Goal: Task Accomplishment & Management: Complete application form

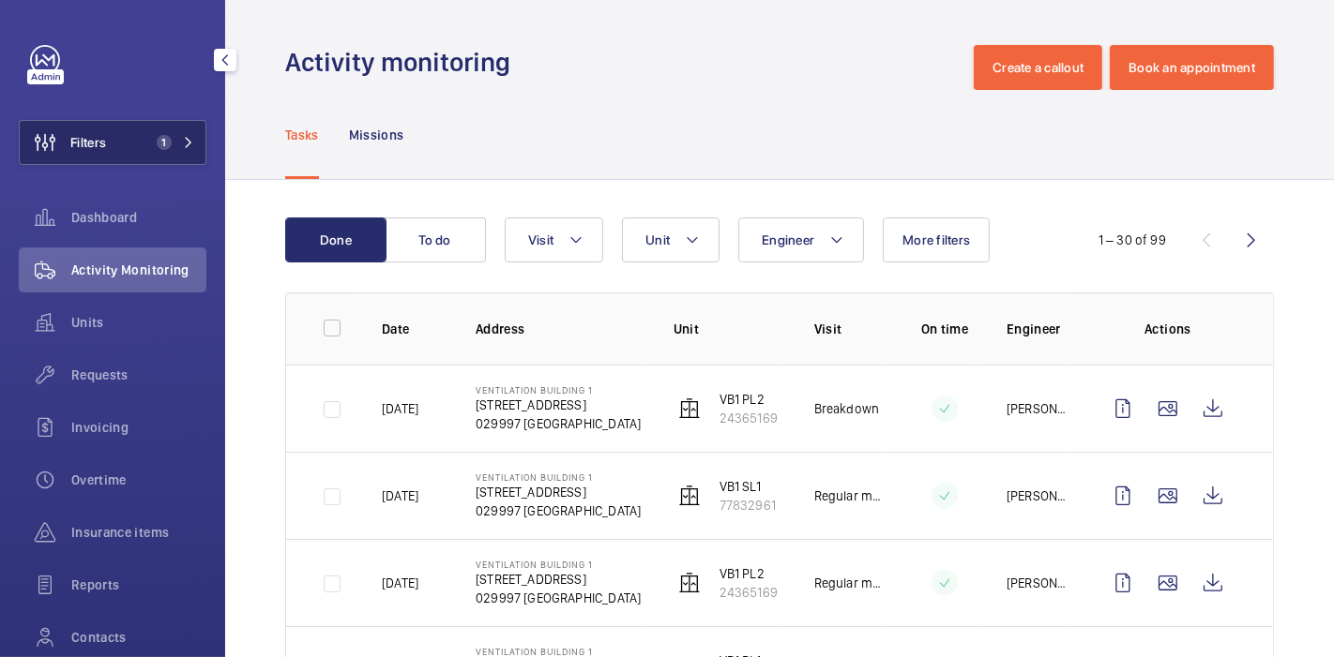
click at [137, 152] on button "Filters 1" at bounding box center [113, 142] width 188 height 45
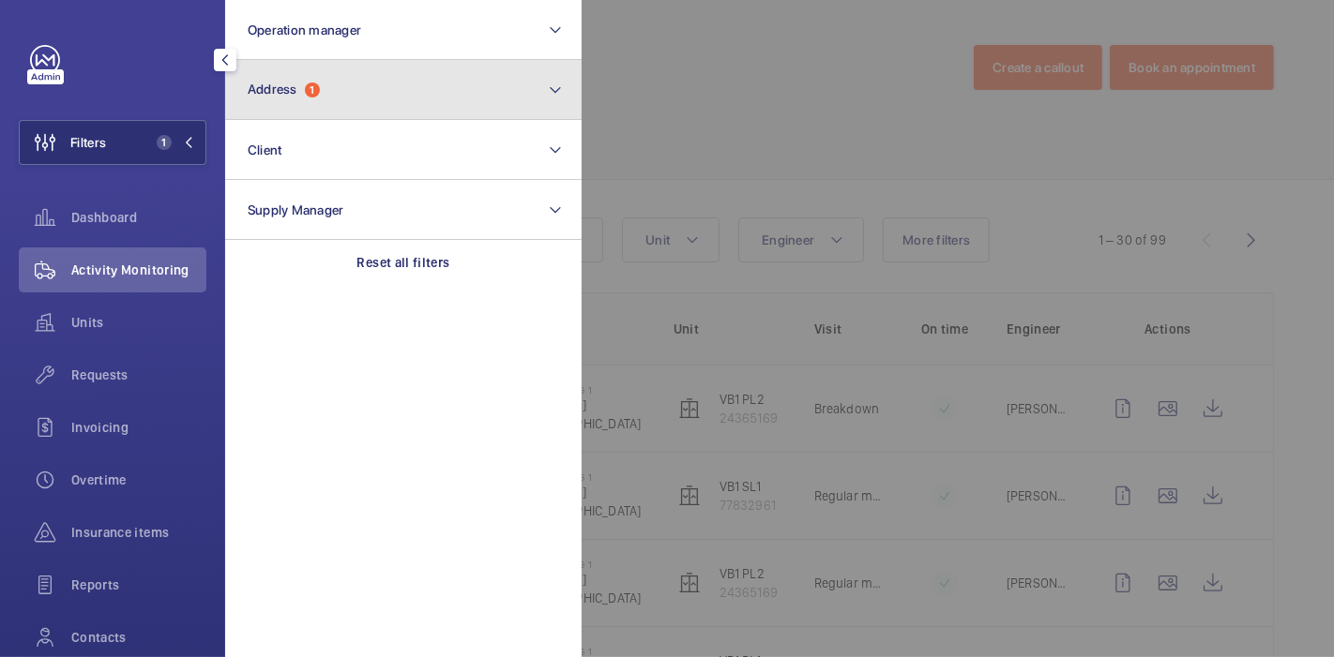
click at [349, 104] on button "Address 1" at bounding box center [403, 90] width 356 height 60
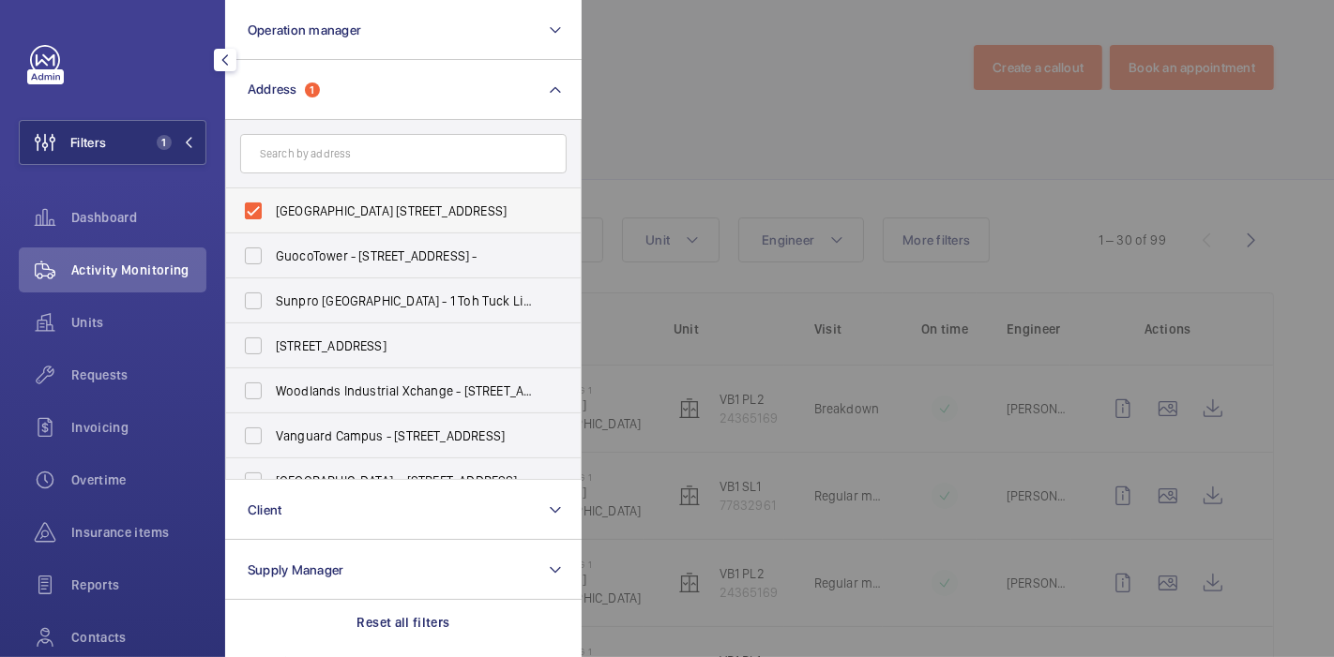
click at [249, 220] on label "[GEOGRAPHIC_DATA] [STREET_ADDRESS]" at bounding box center [389, 211] width 326 height 45
click at [249, 220] on input "[GEOGRAPHIC_DATA] [STREET_ADDRESS]" at bounding box center [253, 211] width 38 height 38
checkbox input "false"
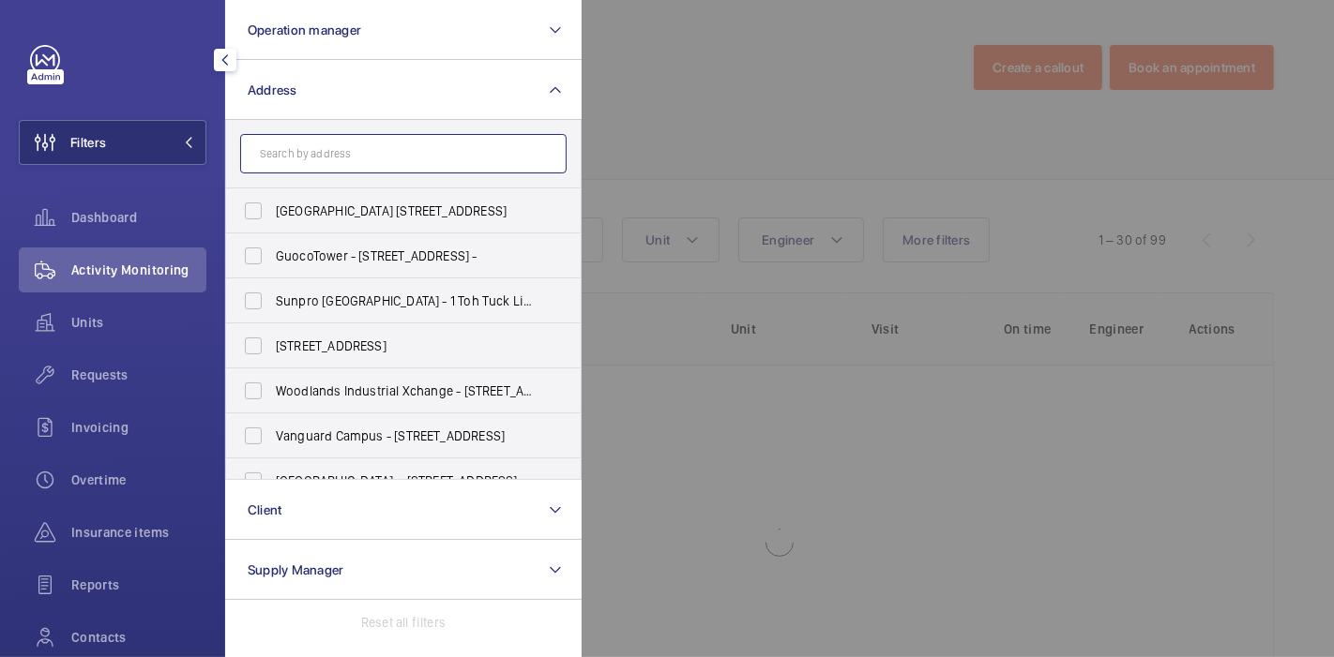
click at [308, 155] on input "text" at bounding box center [403, 153] width 326 height 39
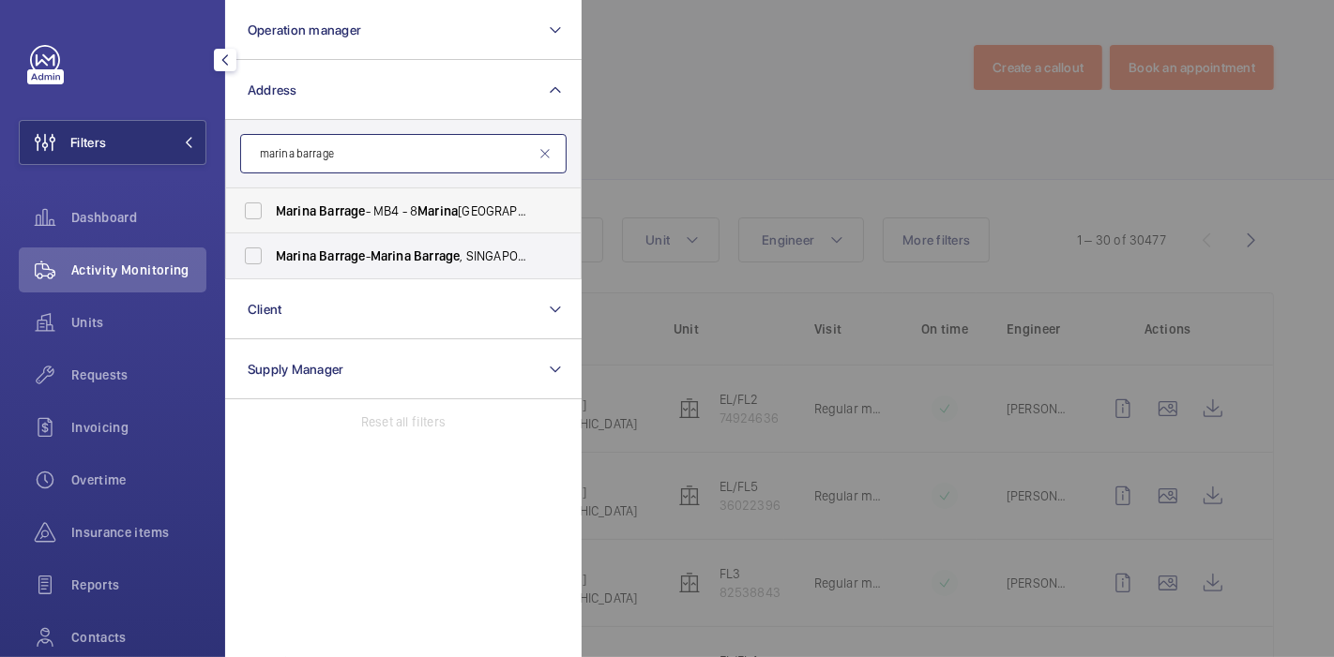
type input "marina barrage"
click at [254, 219] on label "[PERSON_NAME] - MB4 - [STREET_ADDRESS]" at bounding box center [389, 211] width 326 height 45
click at [254, 219] on input "[PERSON_NAME] - MB4 - [STREET_ADDRESS]" at bounding box center [253, 211] width 38 height 38
checkbox input "true"
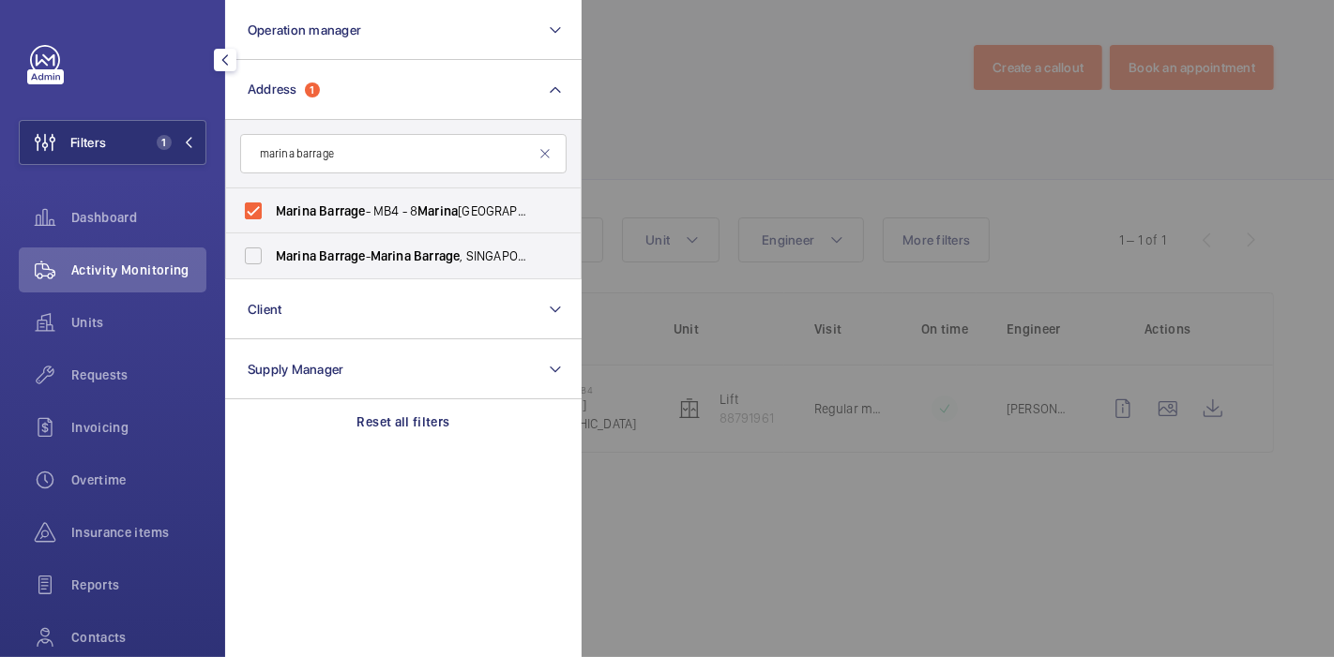
click at [588, 162] on div at bounding box center [1249, 328] width 1334 height 657
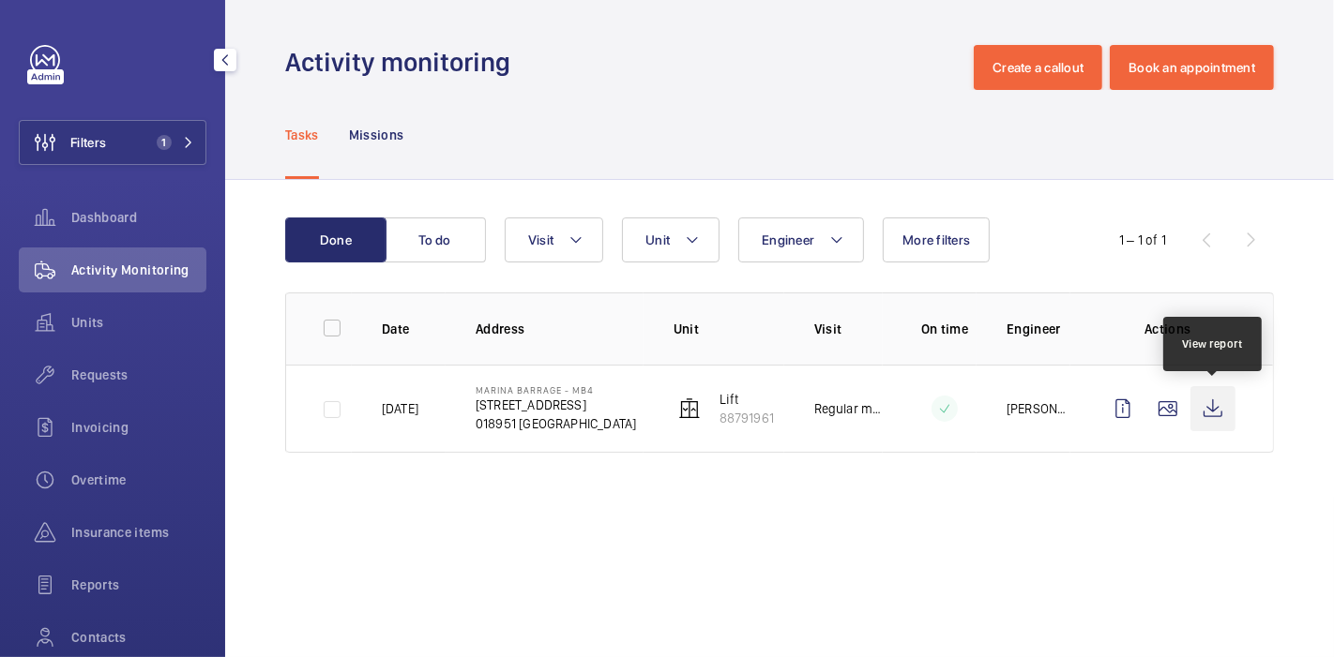
click at [1217, 415] on wm-front-icon-button at bounding box center [1212, 408] width 45 height 45
click at [120, 368] on span "Requests" at bounding box center [138, 375] width 135 height 19
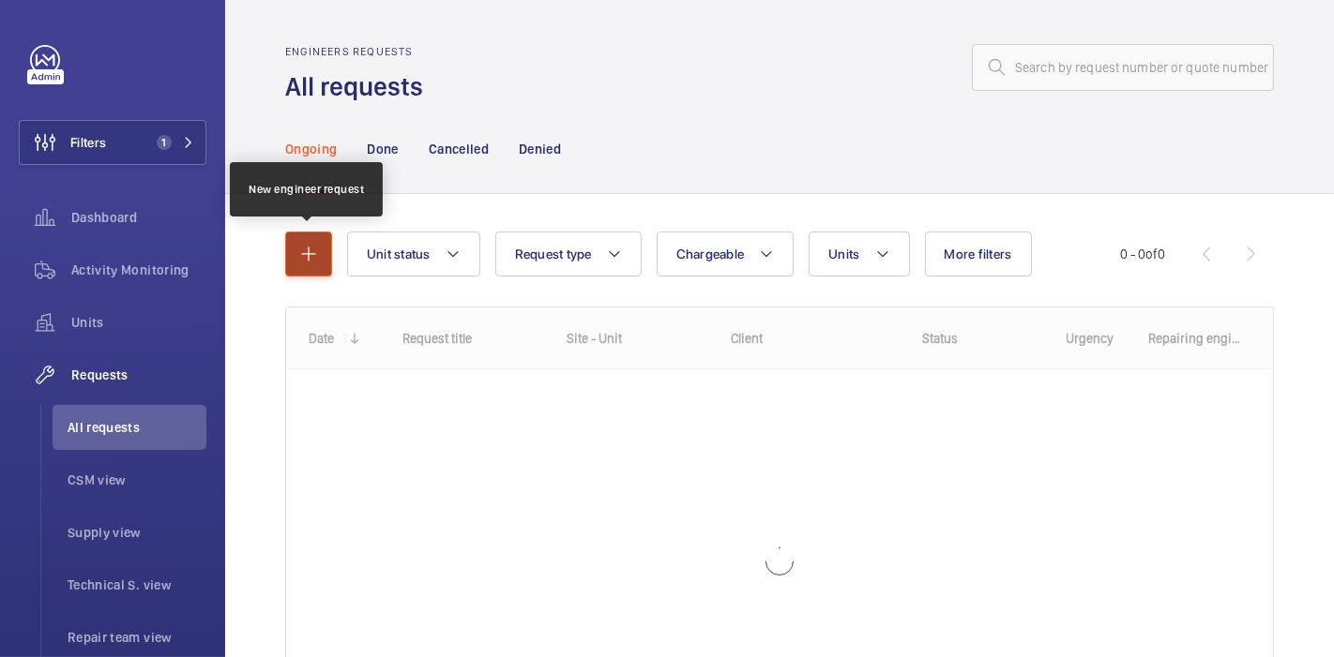
click at [308, 259] on mat-icon "button" at bounding box center [308, 254] width 23 height 23
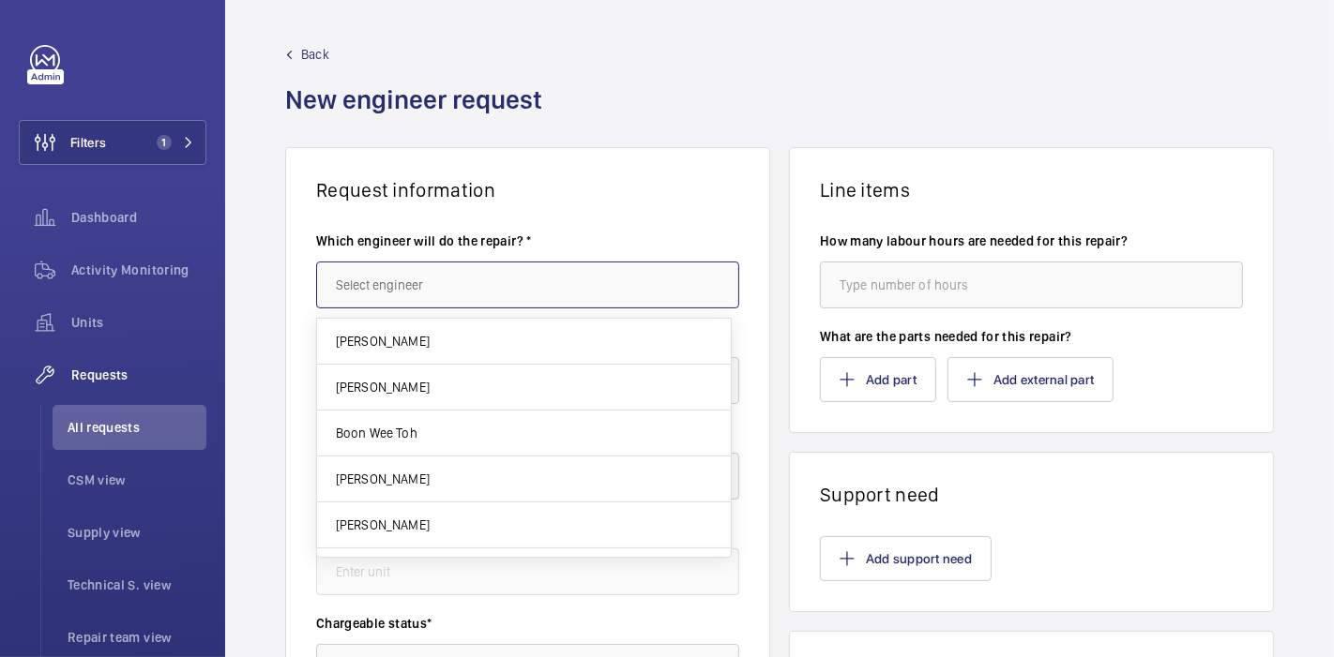
click at [529, 272] on input "text" at bounding box center [527, 285] width 423 height 47
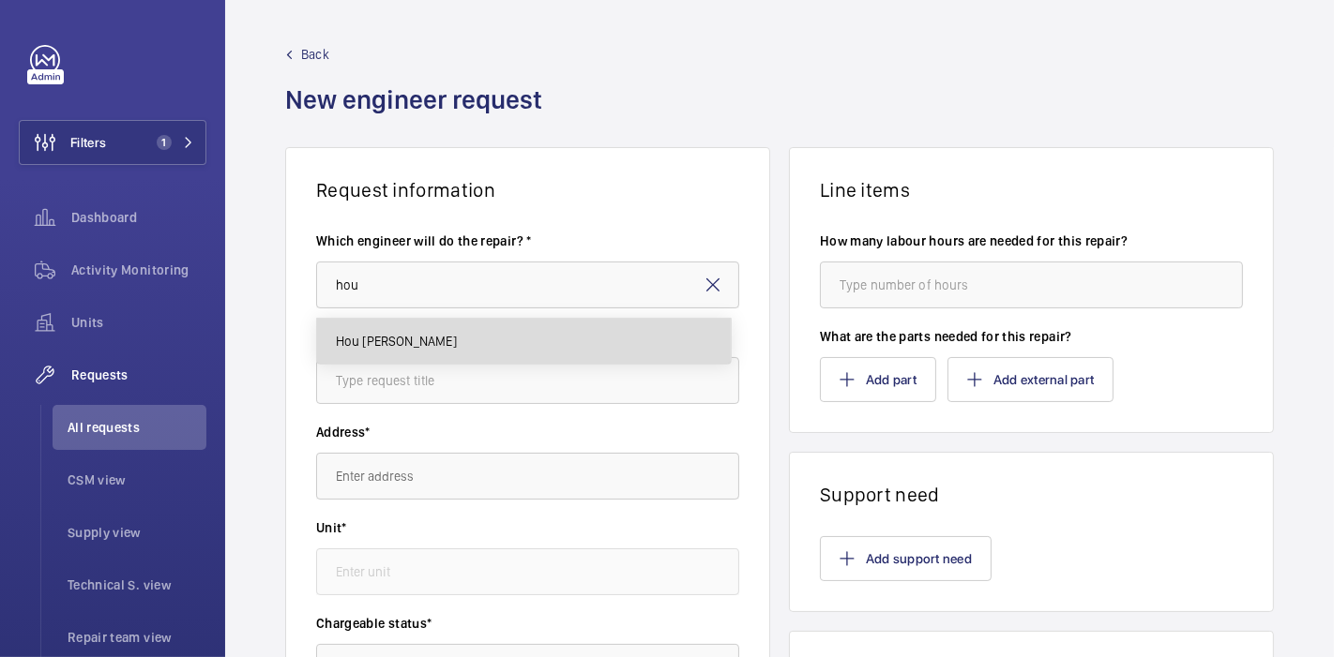
click at [547, 345] on mat-option "Hou [PERSON_NAME]" at bounding box center [524, 341] width 414 height 45
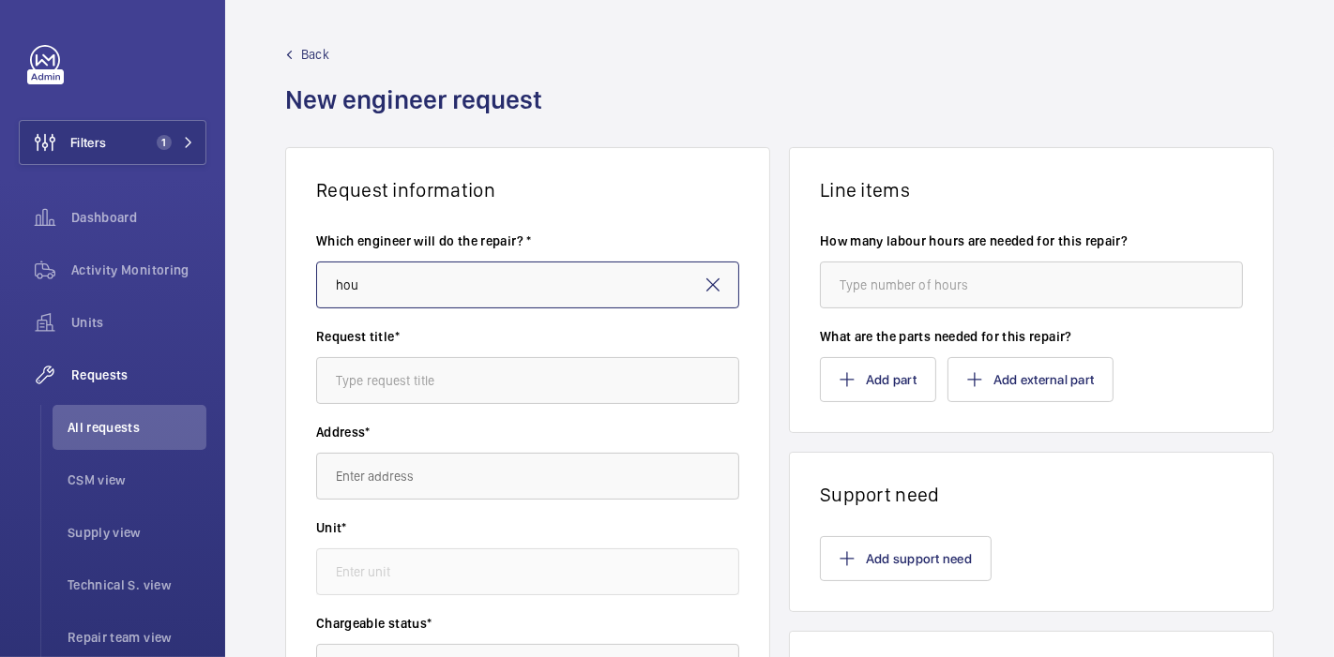
type input "Hou [PERSON_NAME]"
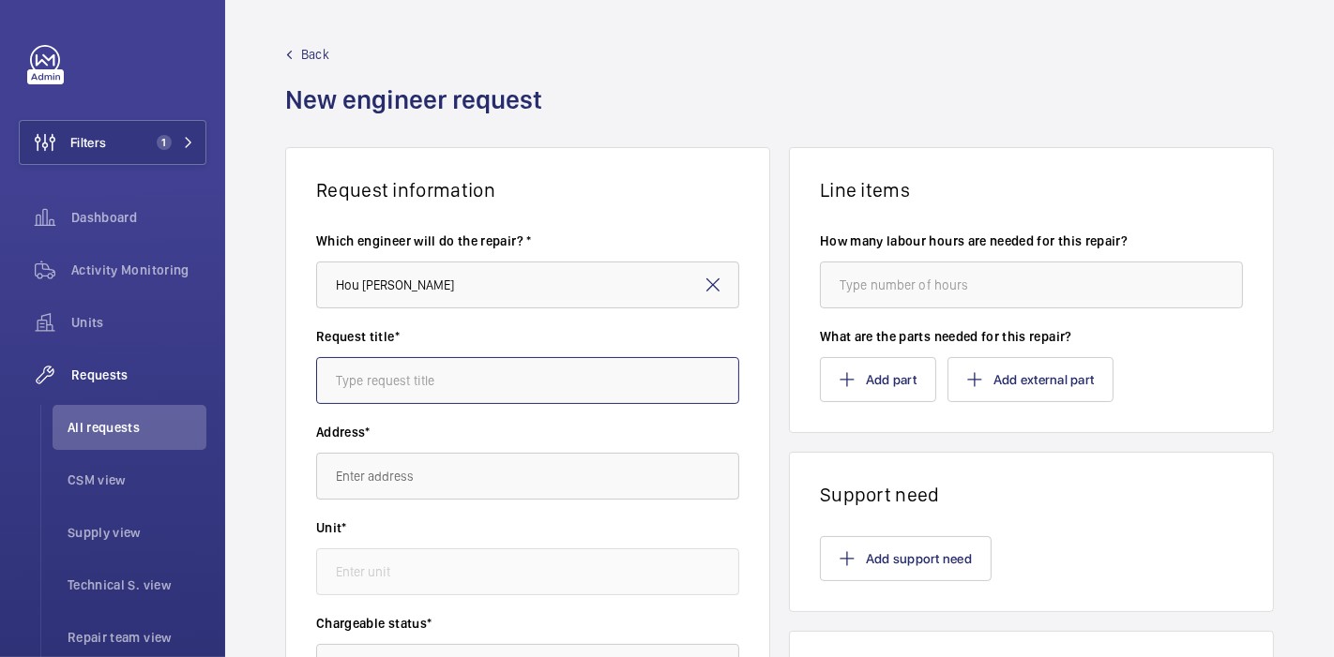
click at [546, 376] on input "text" at bounding box center [527, 380] width 423 height 47
click at [546, 376] on input "34 siglap" at bounding box center [527, 380] width 423 height 47
type input "3"
type input "34 Siglap : Repair"
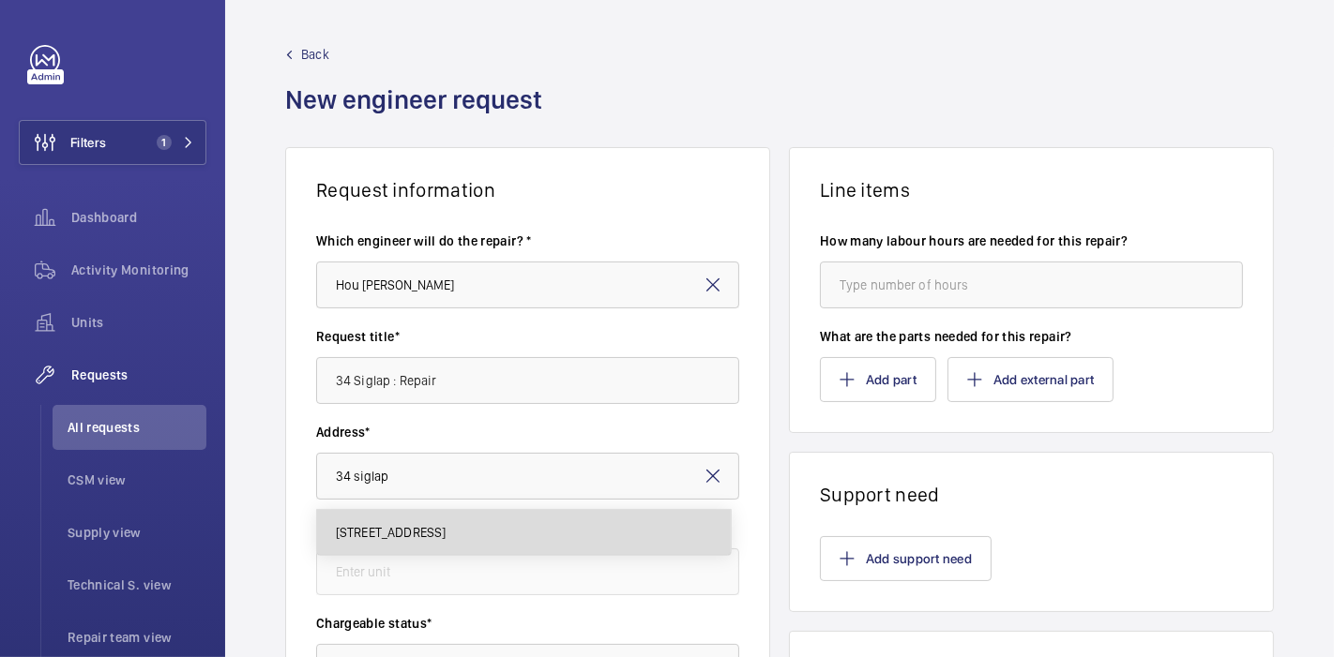
click at [547, 510] on mat-option "[STREET_ADDRESS]" at bounding box center [524, 532] width 414 height 45
type input "[STREET_ADDRESS]"
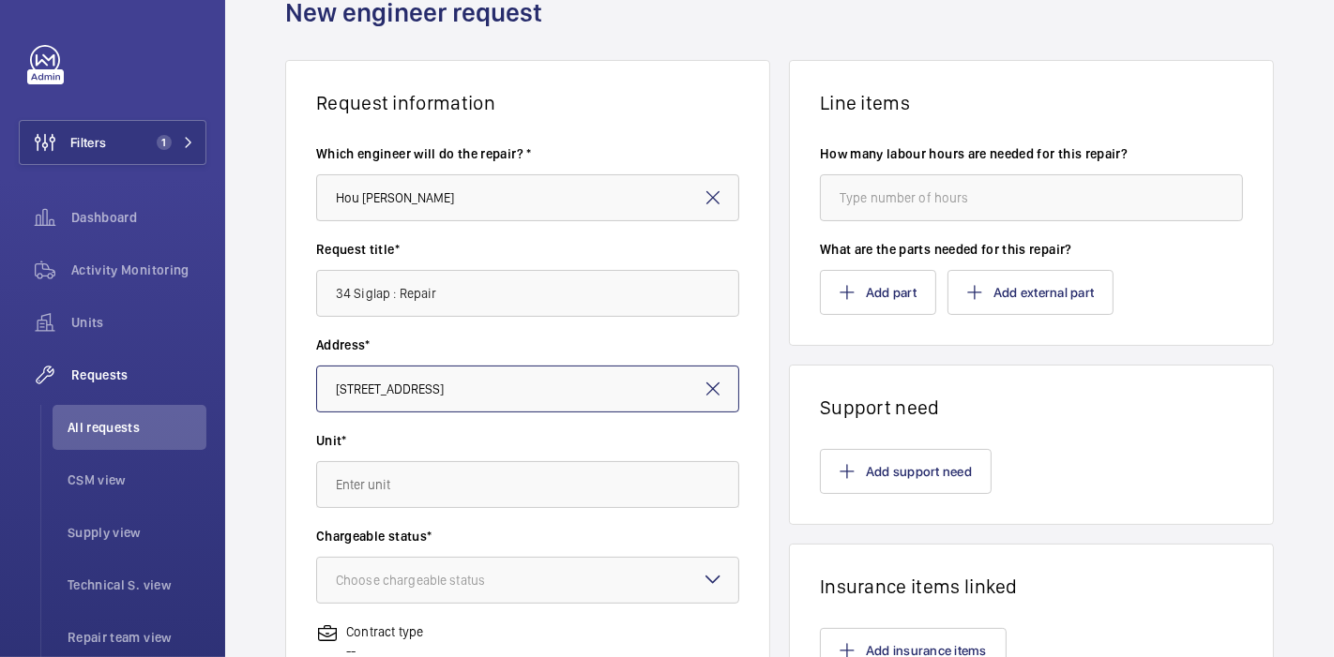
scroll to position [94, 0]
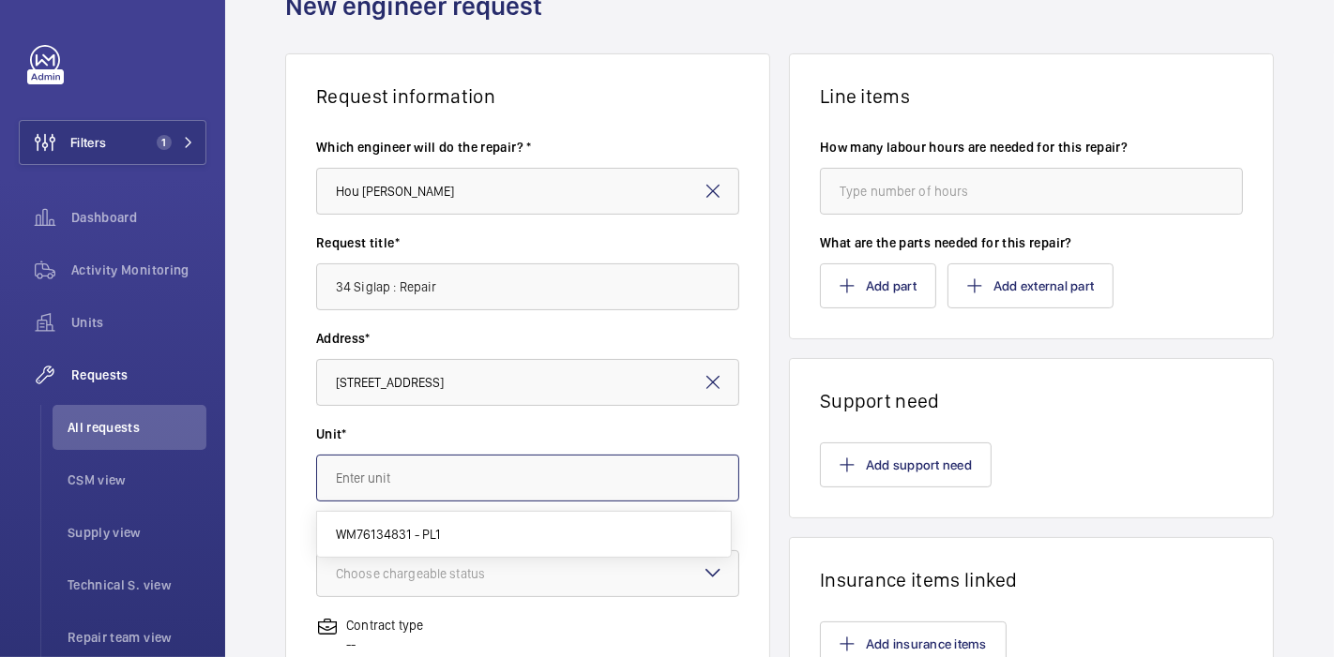
click at [544, 483] on input "text" at bounding box center [527, 478] width 423 height 47
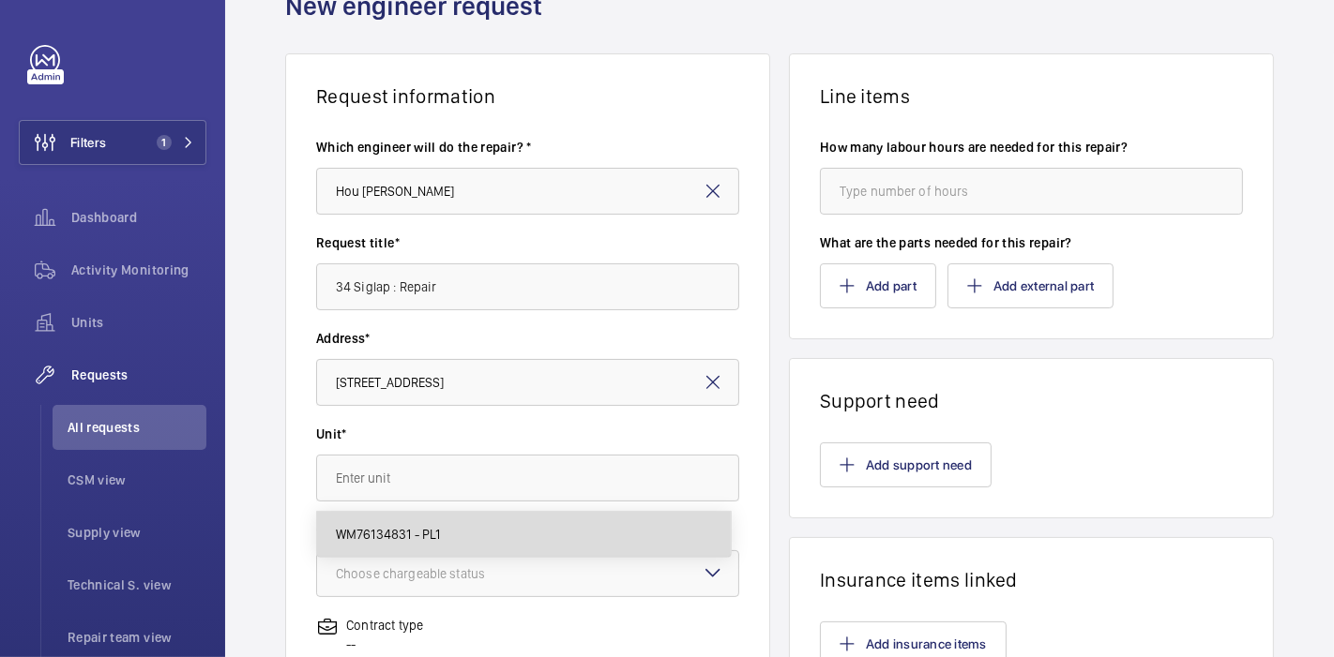
click at [520, 537] on mat-option "WM76134831 - PL1" at bounding box center [524, 534] width 414 height 45
type input "WM76134831 - PL1"
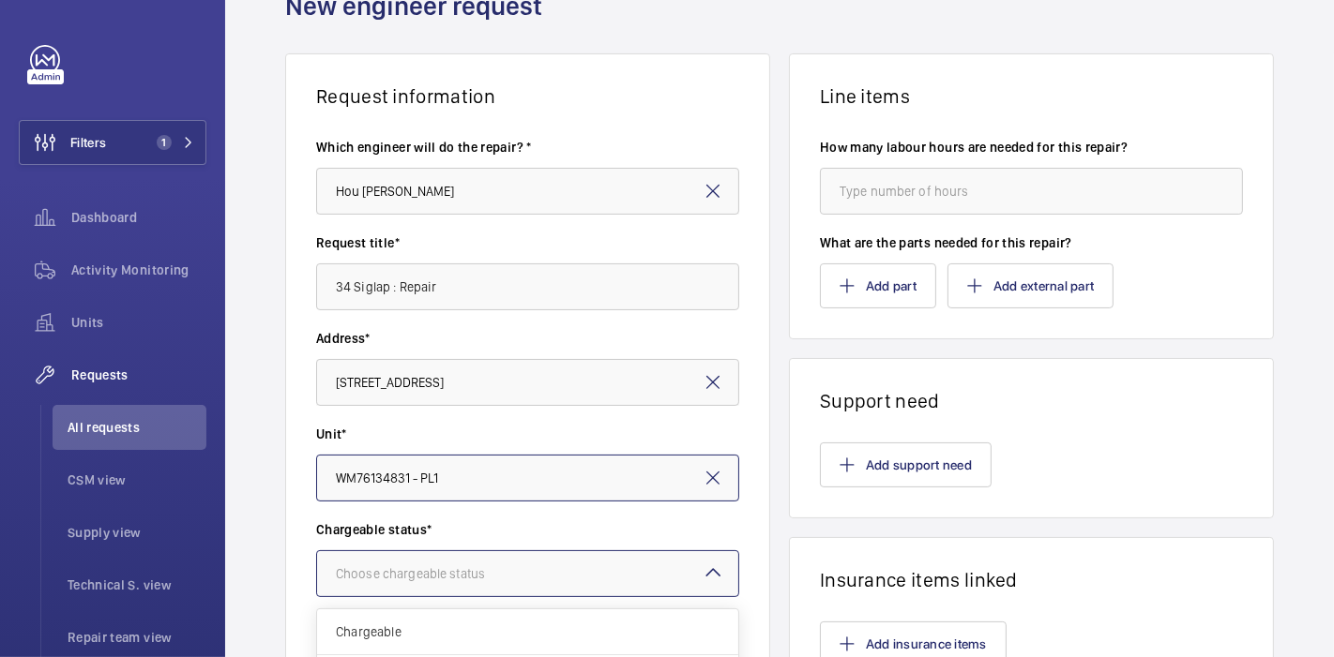
click at [528, 570] on div "Choose chargeable status" at bounding box center [434, 574] width 196 height 19
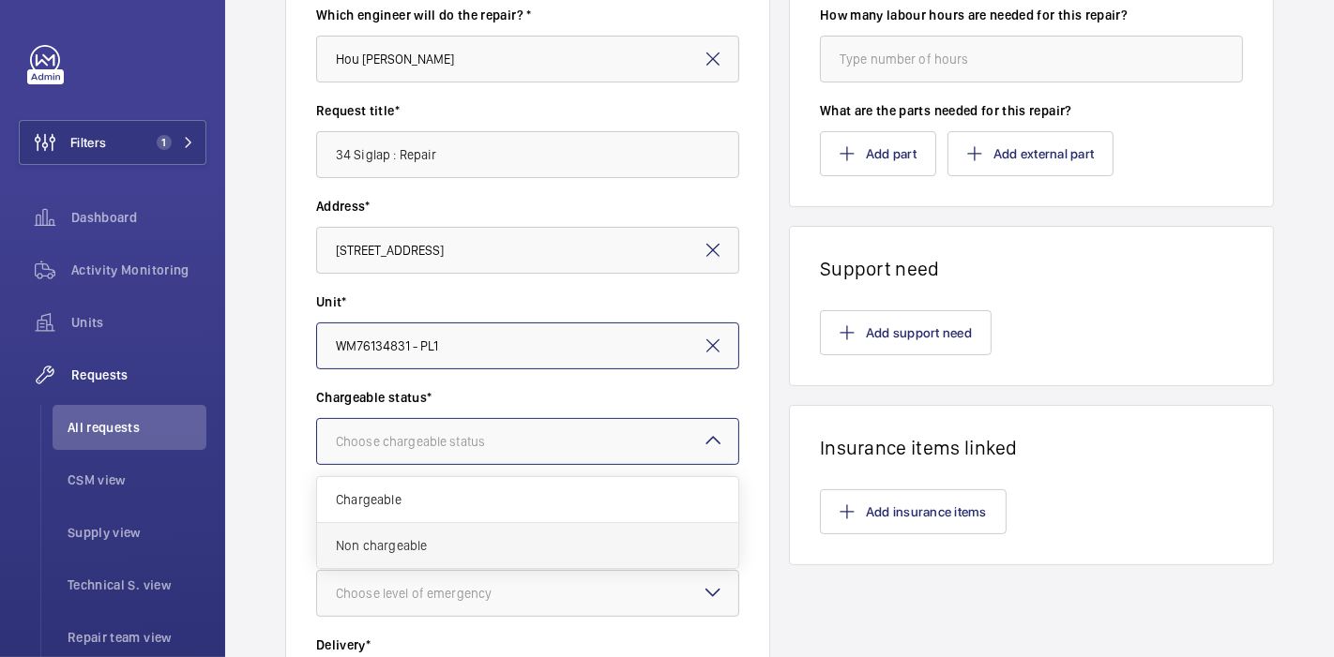
click at [525, 555] on div "Non chargeable" at bounding box center [527, 545] width 421 height 45
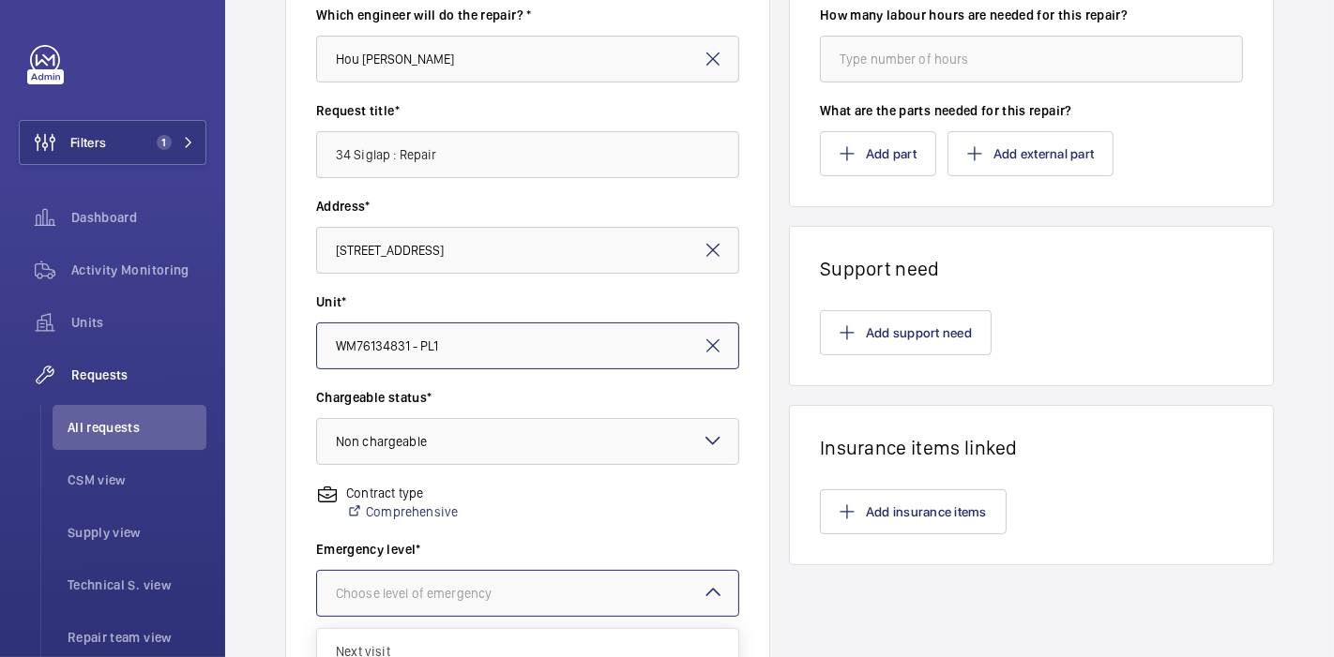
click at [533, 591] on div "Choose level of emergency" at bounding box center [437, 593] width 203 height 19
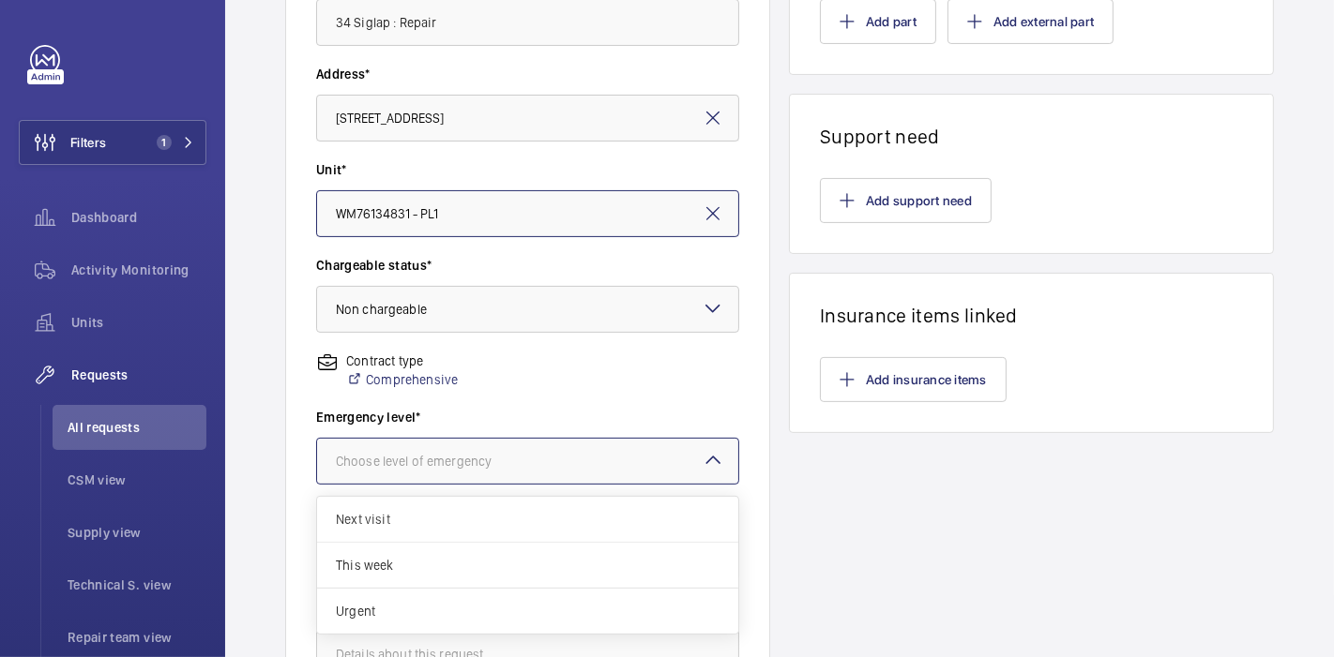
scroll to position [359, 0]
click at [540, 580] on div "This week" at bounding box center [527, 565] width 421 height 46
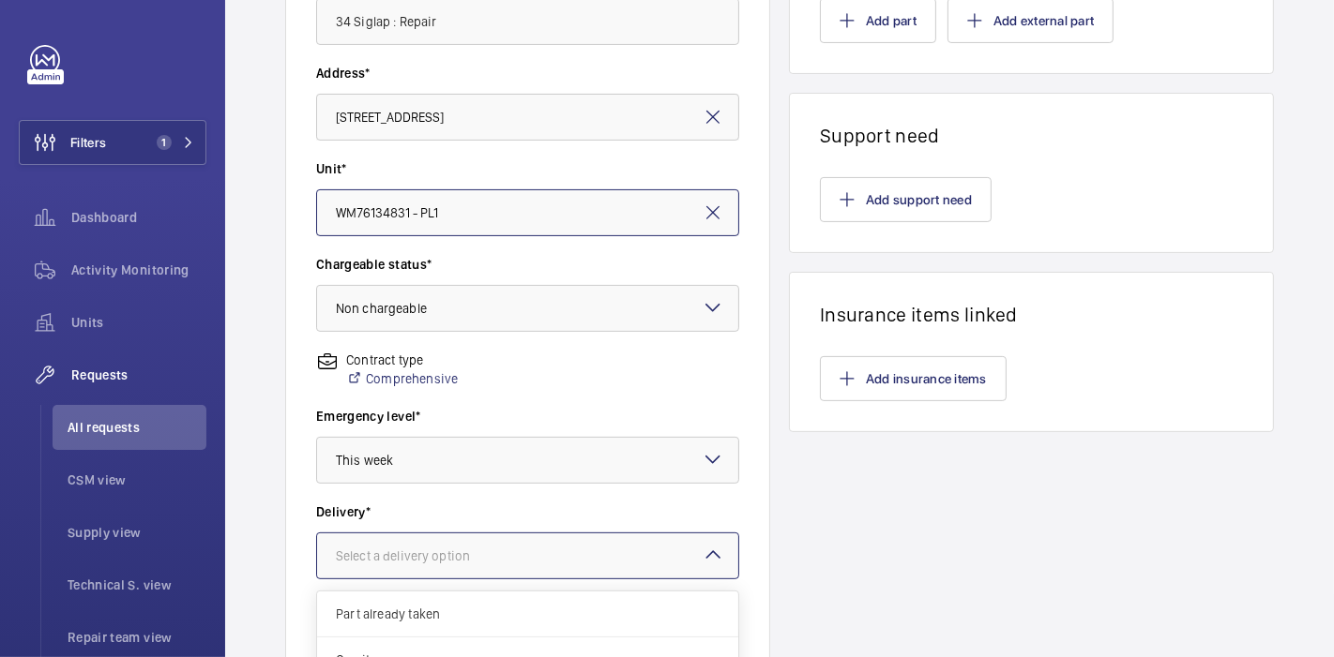
click at [545, 567] on div at bounding box center [527, 556] width 421 height 45
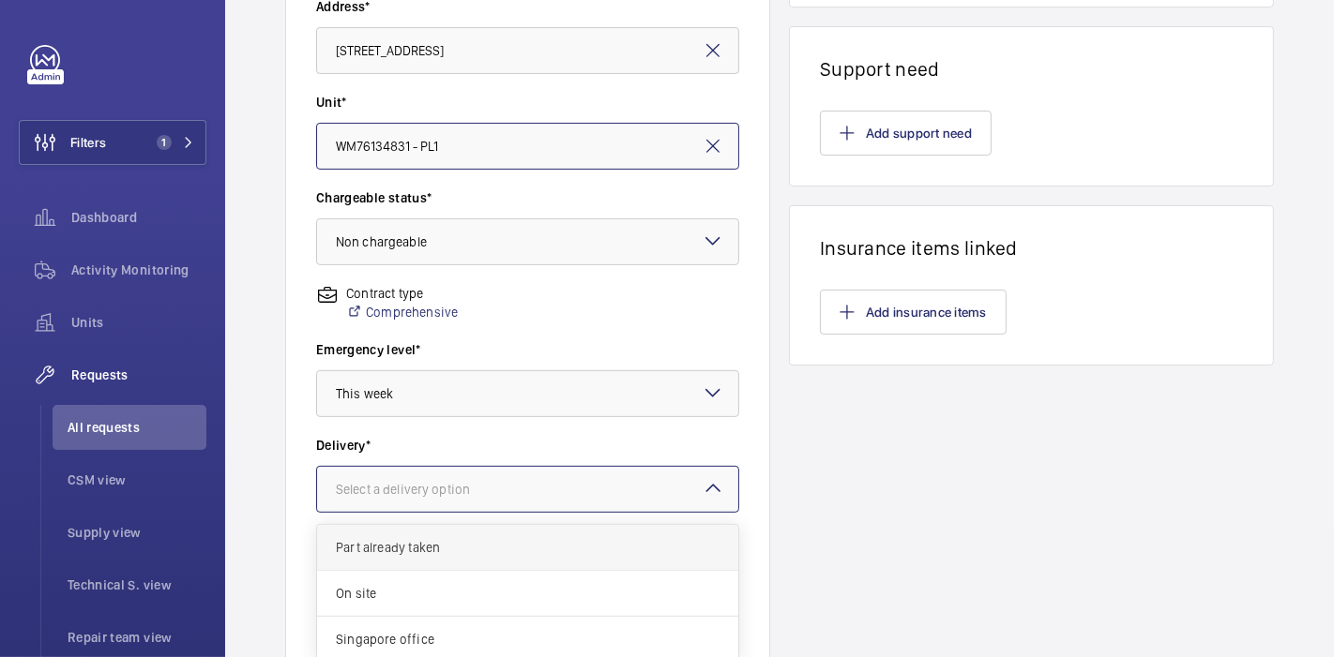
scroll to position [429, 0]
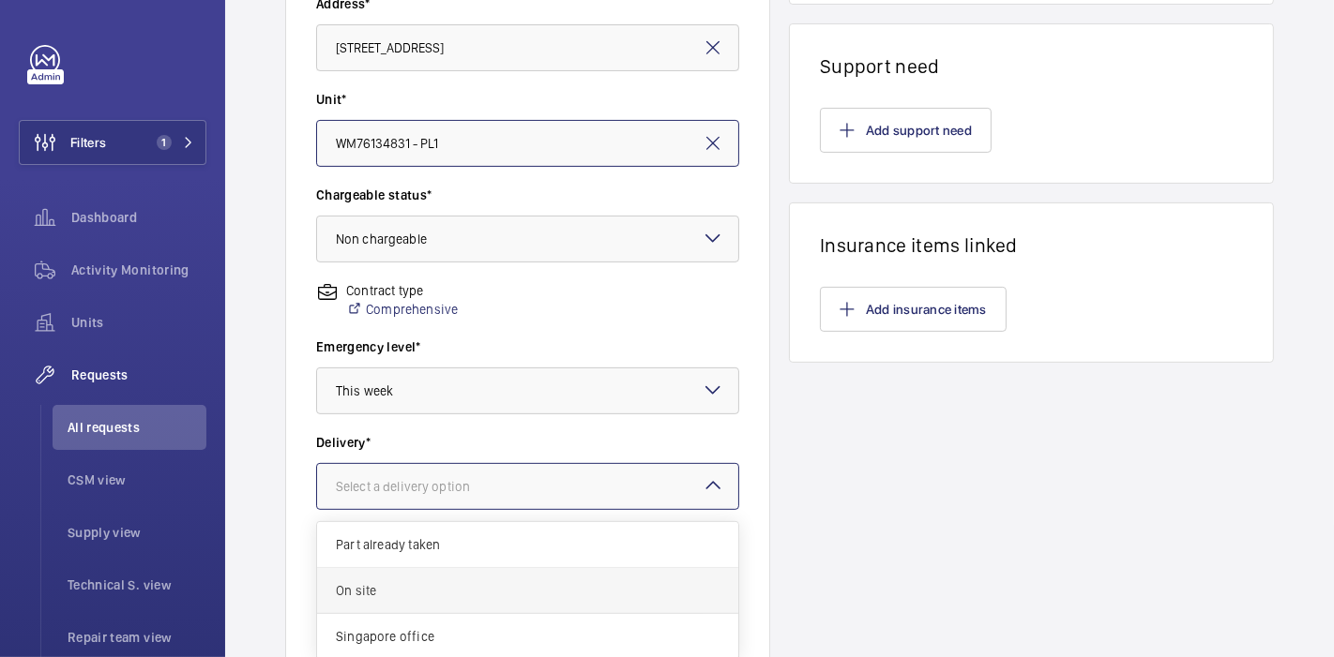
click at [534, 597] on span "On site" at bounding box center [528, 591] width 384 height 19
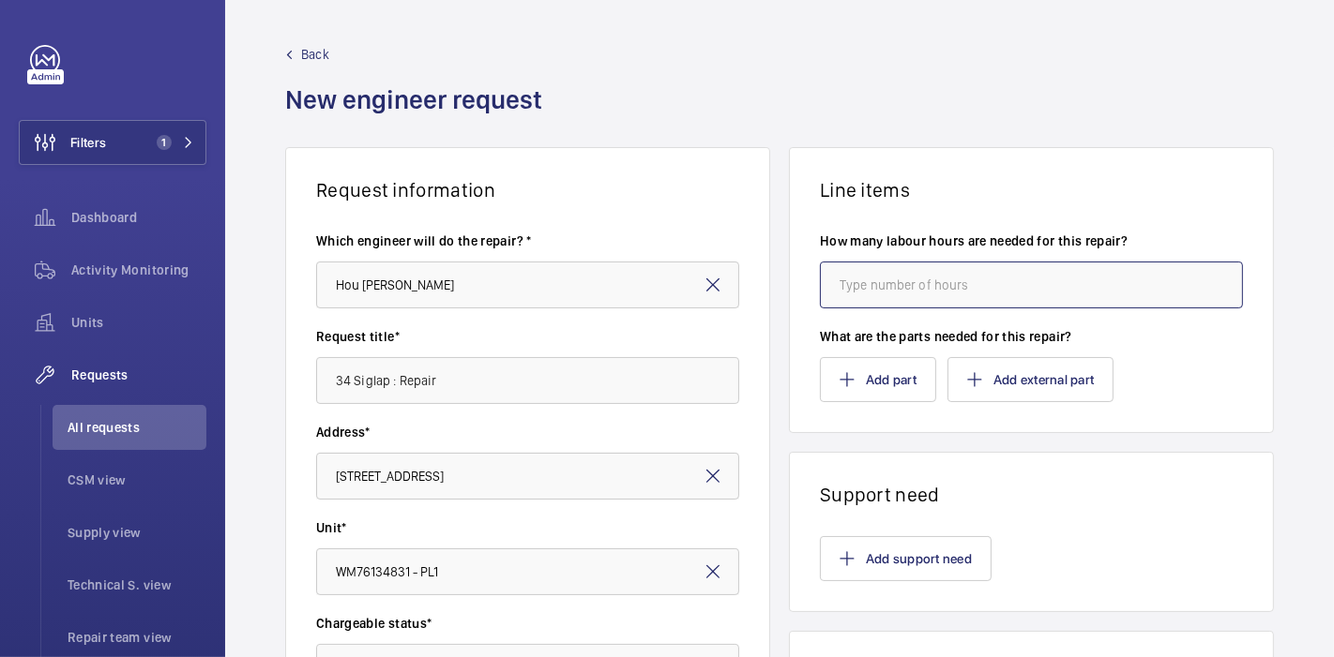
click at [881, 290] on input "number" at bounding box center [1031, 285] width 423 height 47
type input "4"
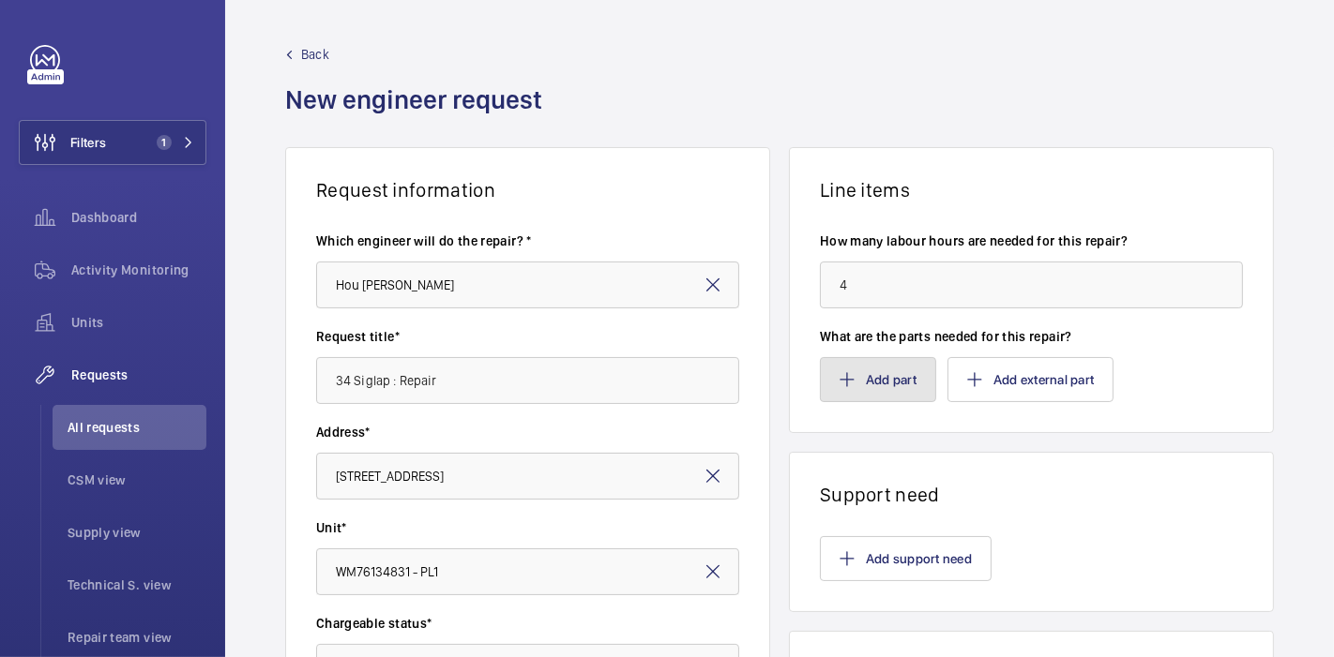
click at [854, 384] on button "Add part" at bounding box center [878, 379] width 116 height 45
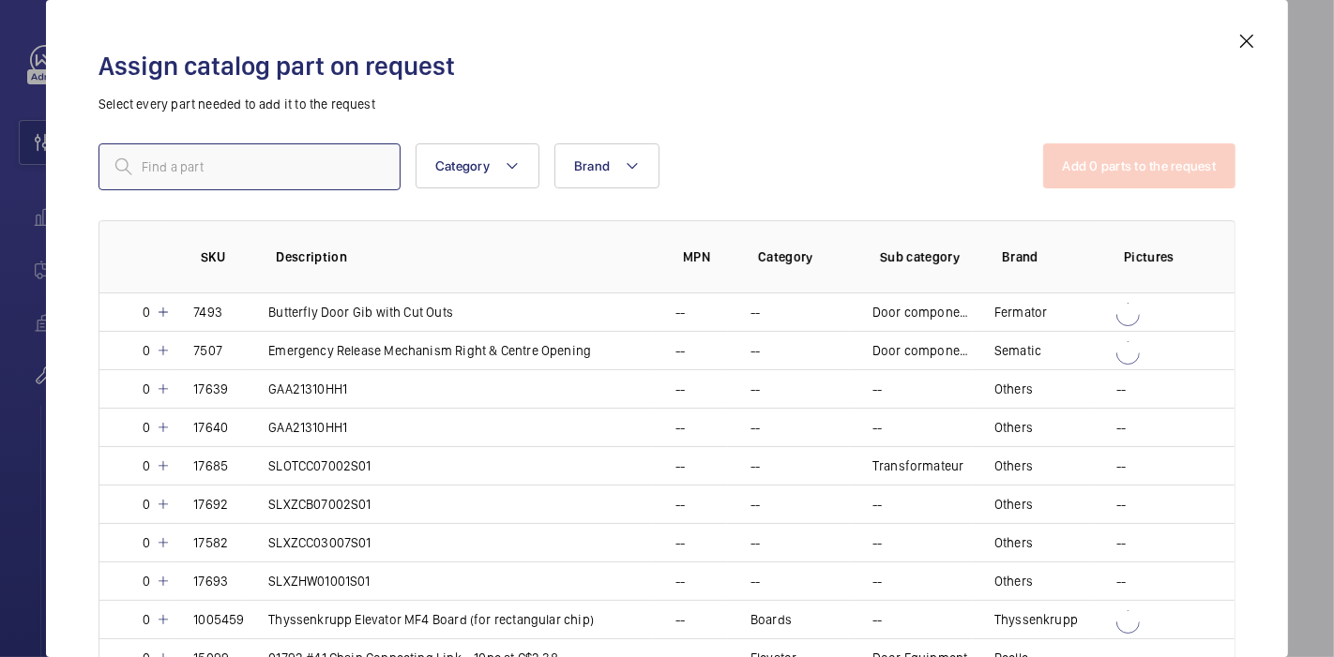
click at [255, 180] on input "text" at bounding box center [249, 167] width 302 height 47
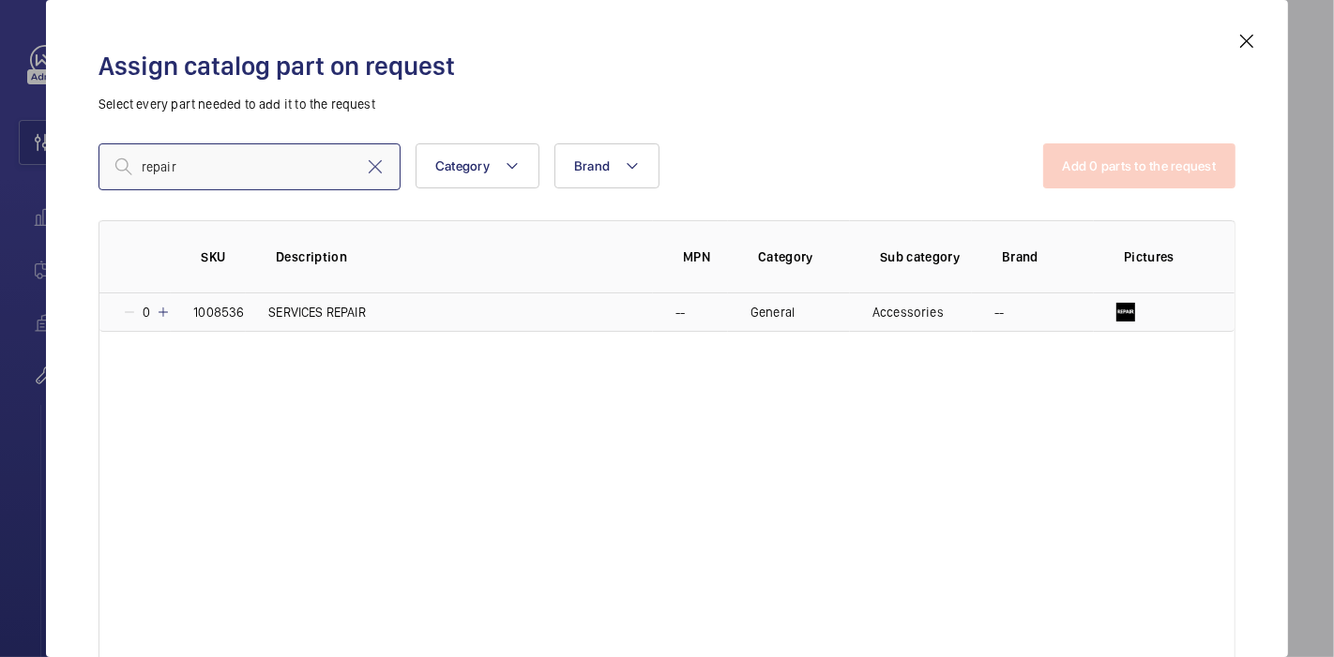
type input "repair"
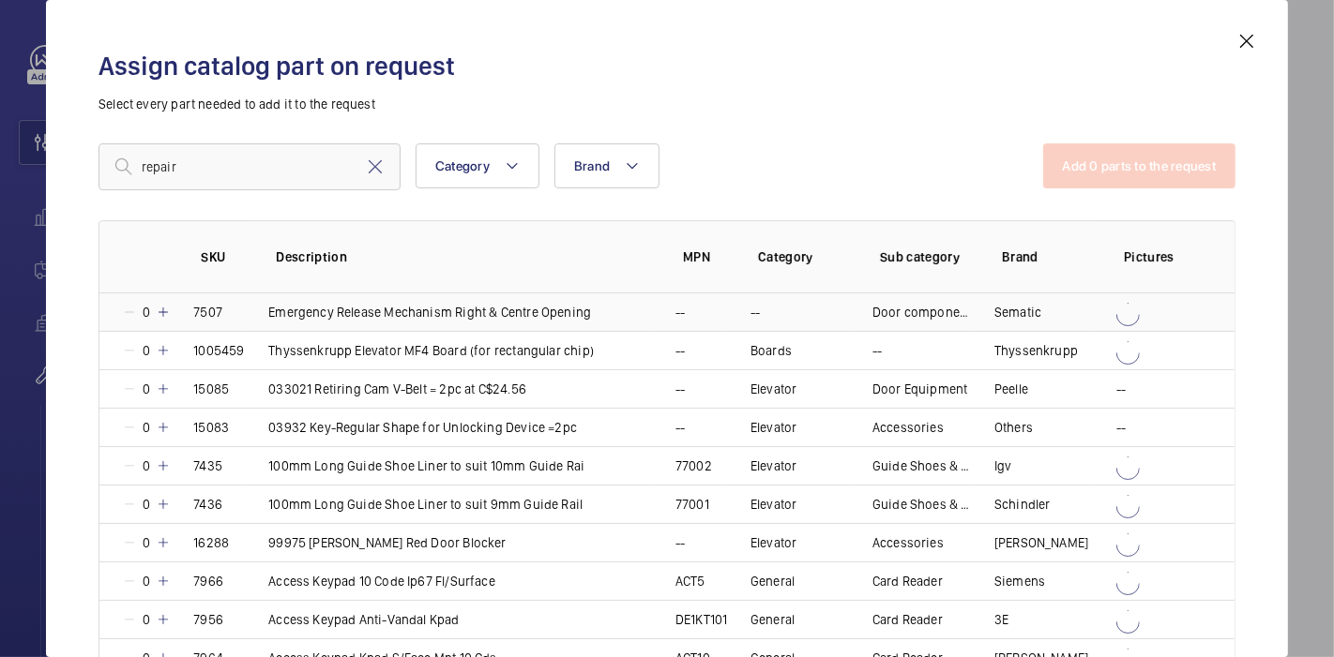
click at [163, 305] on mat-icon at bounding box center [163, 312] width 15 height 15
click at [1057, 171] on button "Add 1 parts to the request" at bounding box center [1141, 166] width 190 height 45
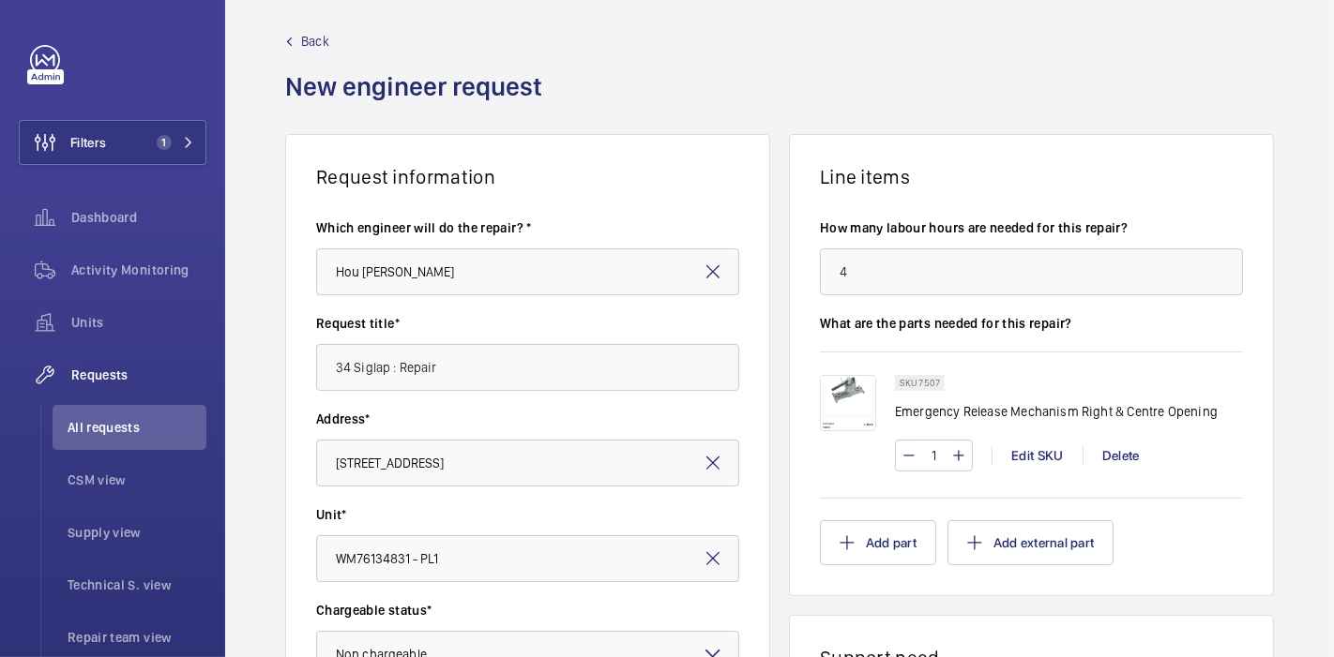
scroll to position [16, 0]
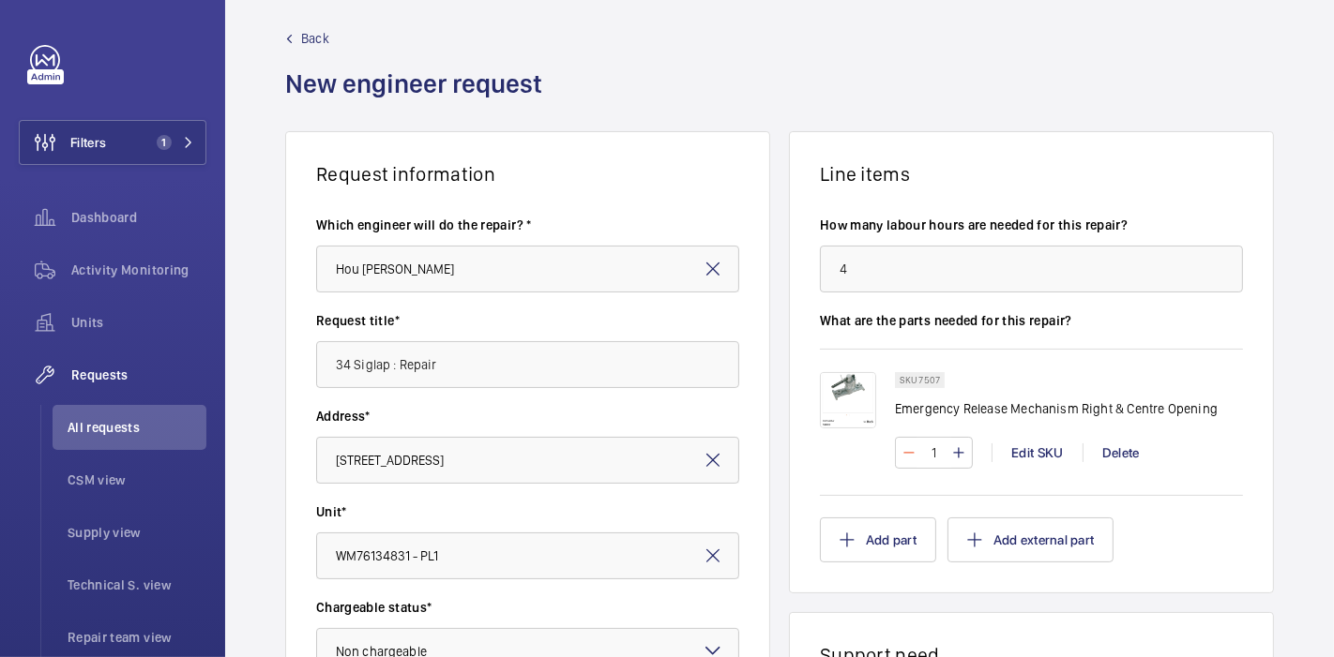
click at [903, 454] on mat-icon at bounding box center [908, 453] width 15 height 23
type input "0"
click at [1107, 454] on div "Delete" at bounding box center [1120, 453] width 76 height 19
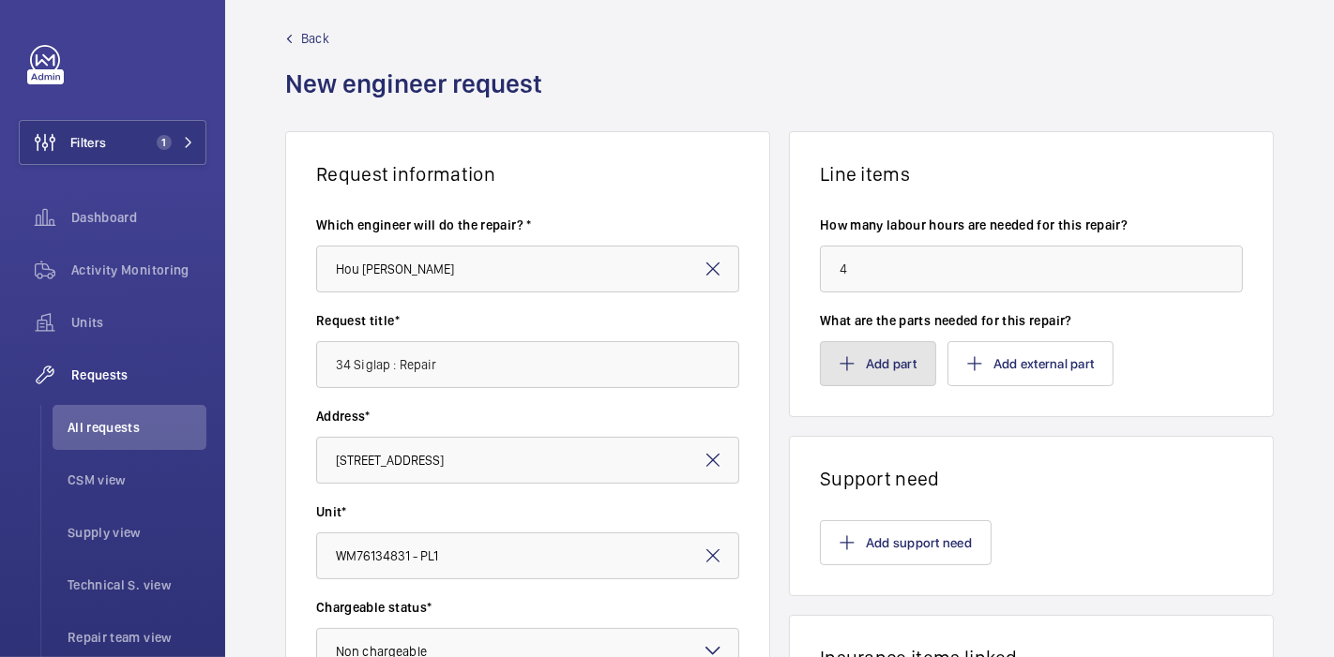
click at [870, 347] on button "Add part" at bounding box center [878, 363] width 116 height 45
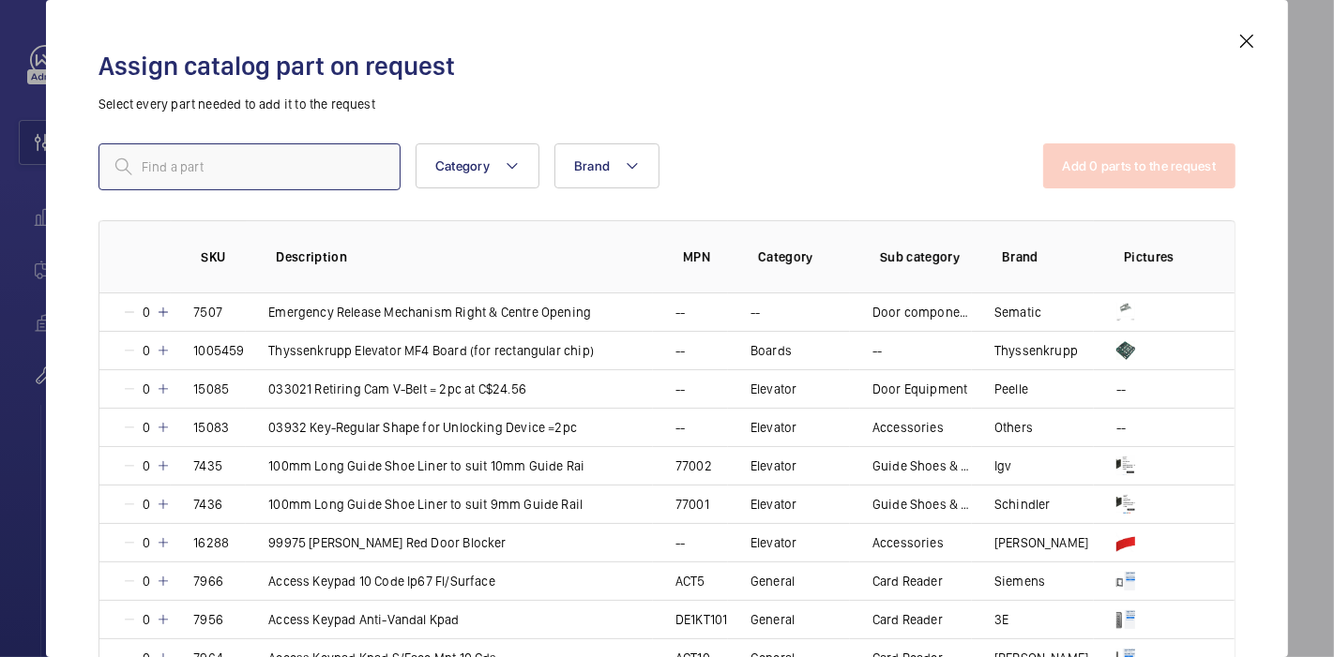
click at [342, 154] on input "text" at bounding box center [249, 167] width 302 height 47
click at [323, 167] on input "repair" at bounding box center [249, 167] width 302 height 47
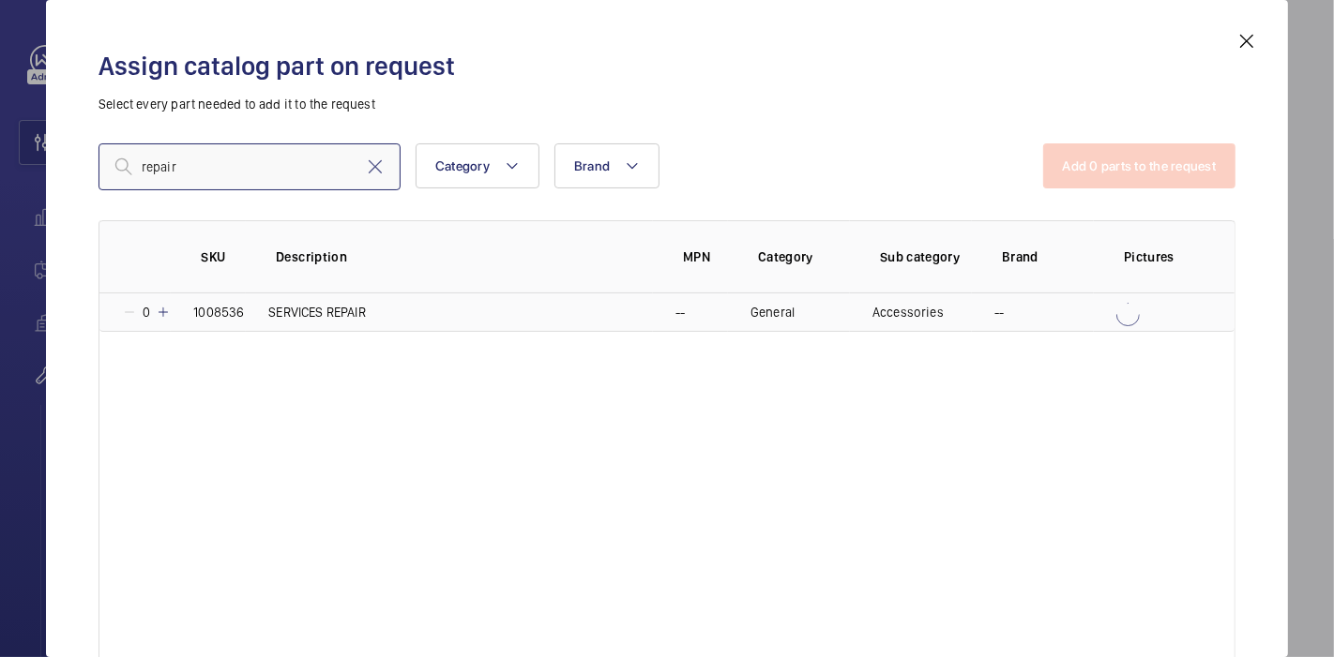
type input "repair"
click at [163, 311] on mat-icon at bounding box center [163, 312] width 15 height 15
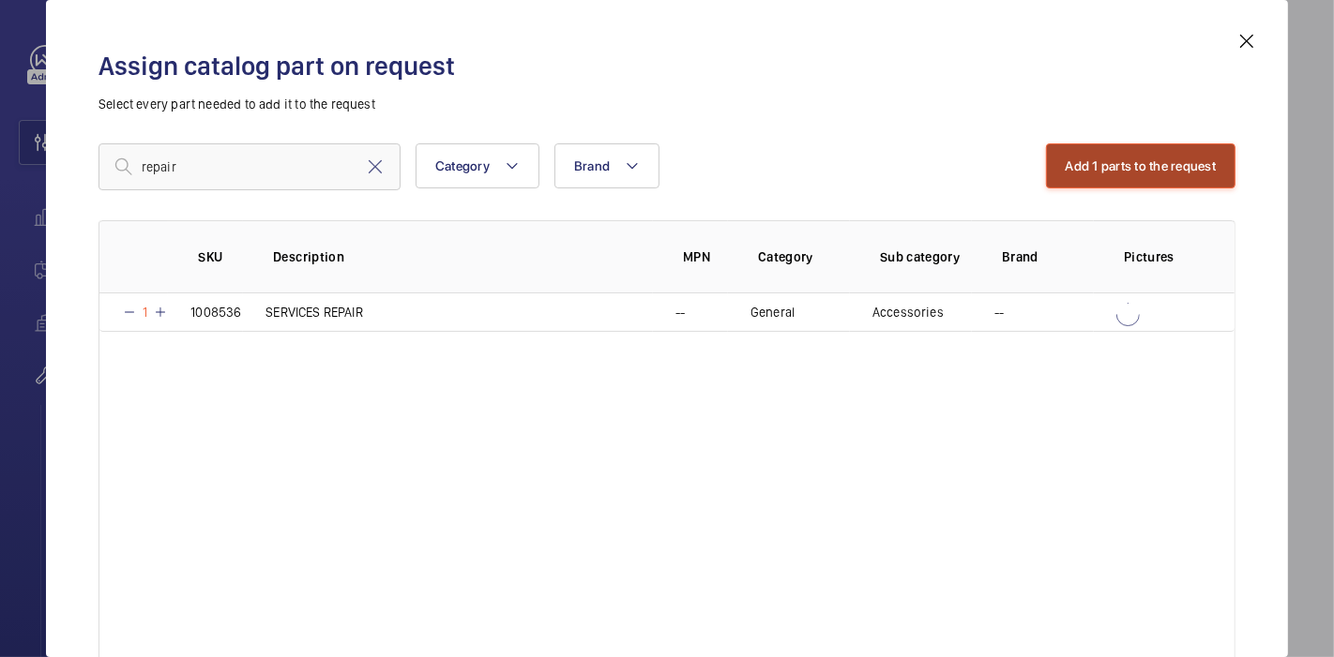
click at [1107, 180] on button "Add 1 parts to the request" at bounding box center [1141, 166] width 190 height 45
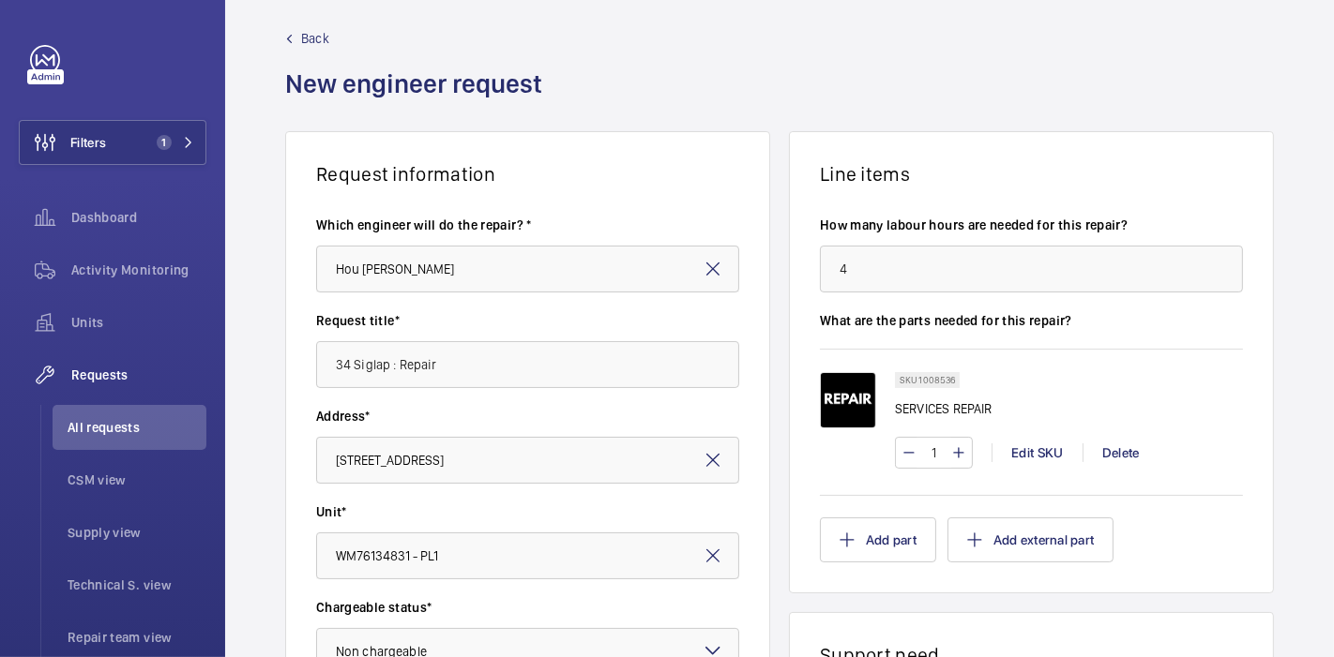
scroll to position [620, 0]
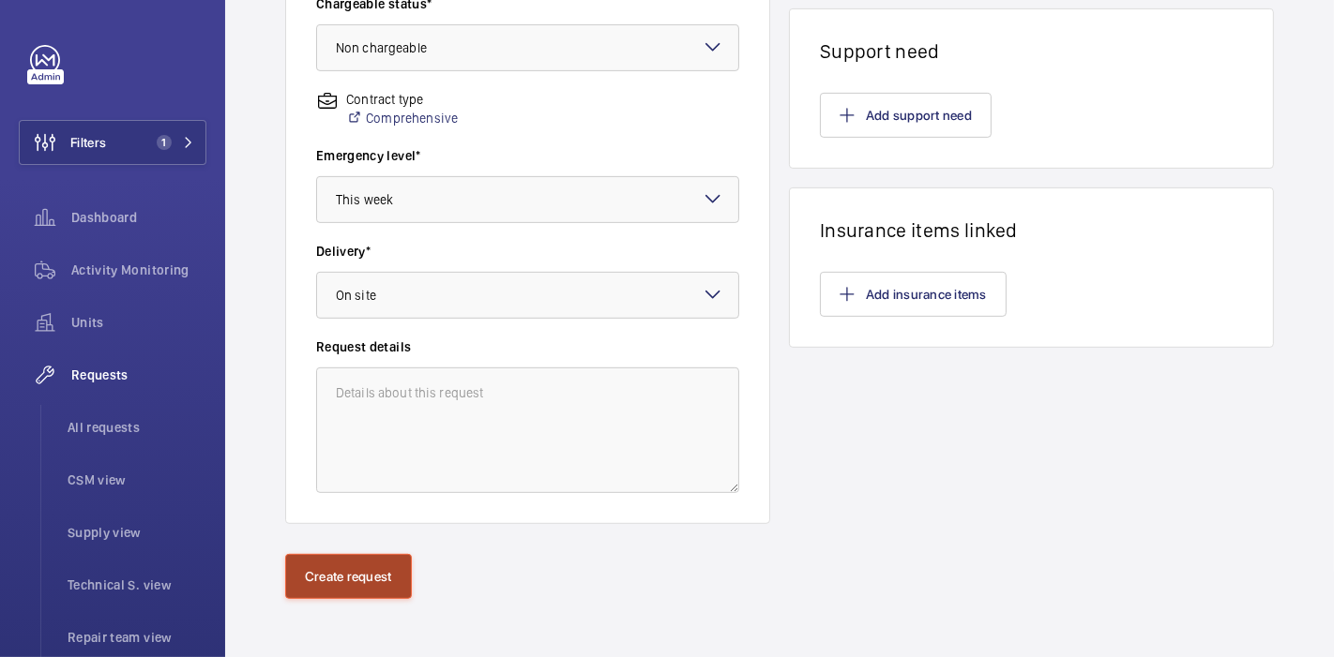
click at [338, 563] on button "Create request" at bounding box center [348, 576] width 127 height 45
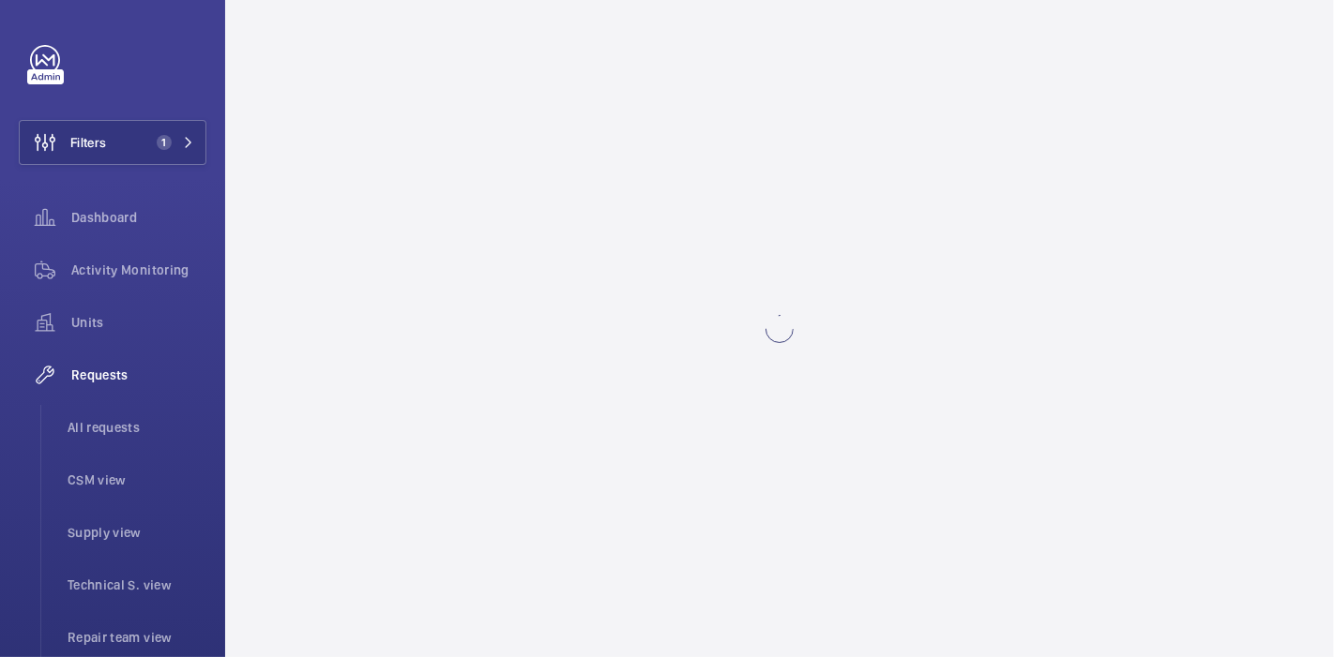
scroll to position [0, 0]
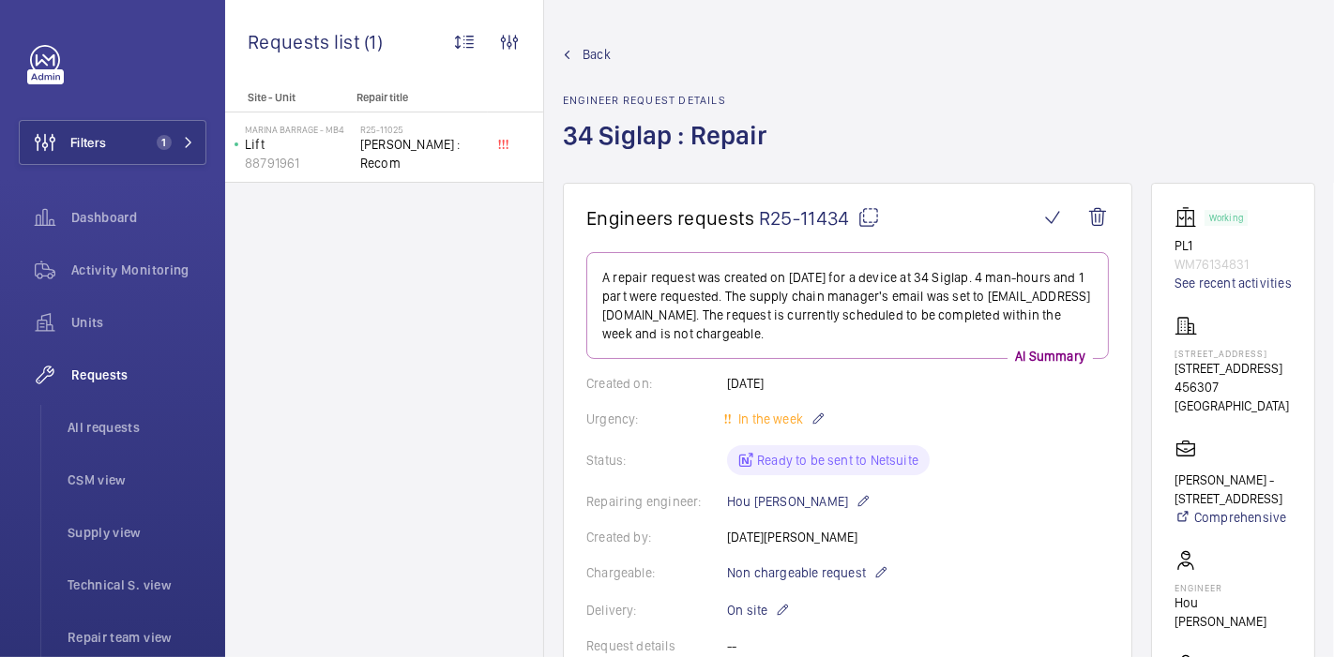
click at [876, 216] on mat-icon at bounding box center [868, 217] width 23 height 23
click at [593, 60] on span "Back" at bounding box center [596, 54] width 28 height 19
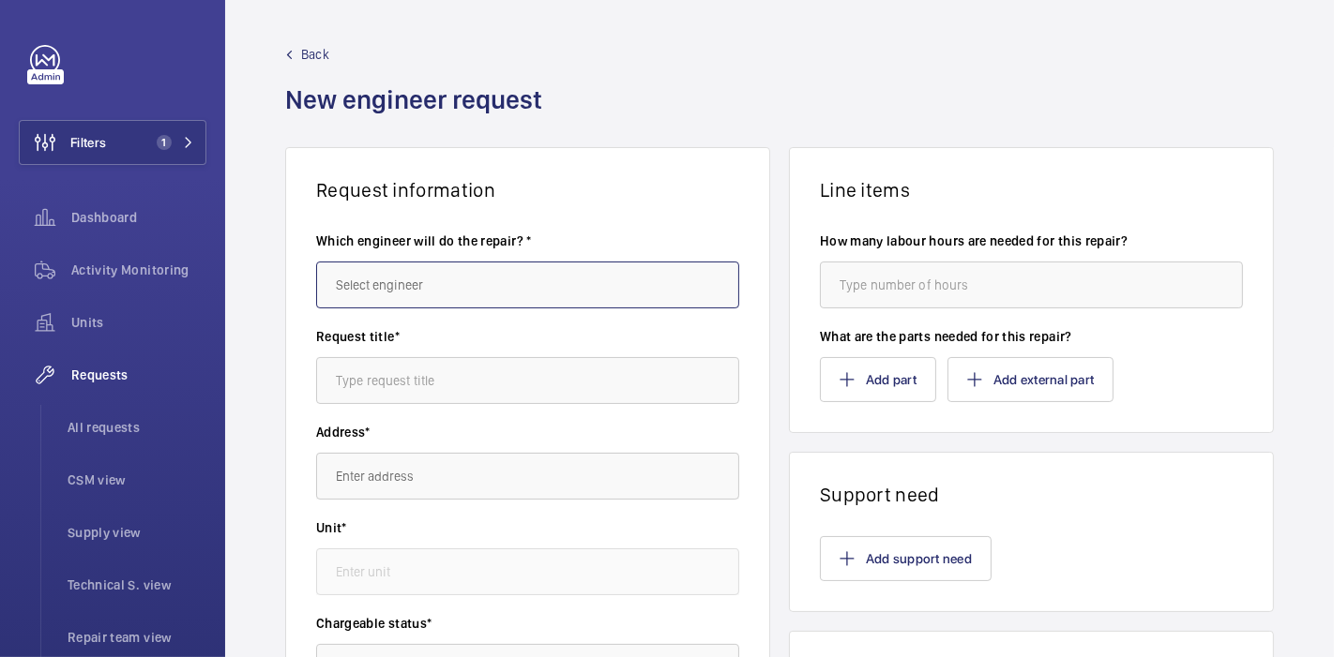
click at [493, 266] on input "text" at bounding box center [527, 285] width 423 height 47
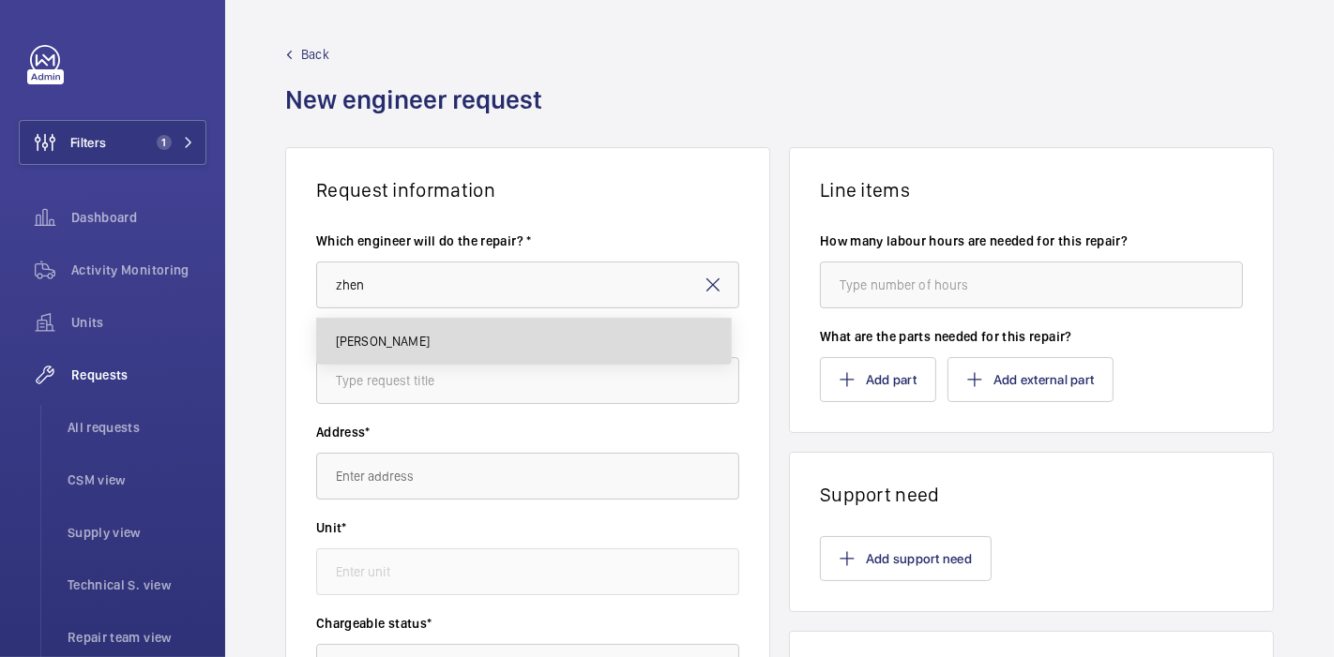
click at [511, 329] on mat-option "[PERSON_NAME]" at bounding box center [524, 341] width 414 height 45
type input "[PERSON_NAME]"
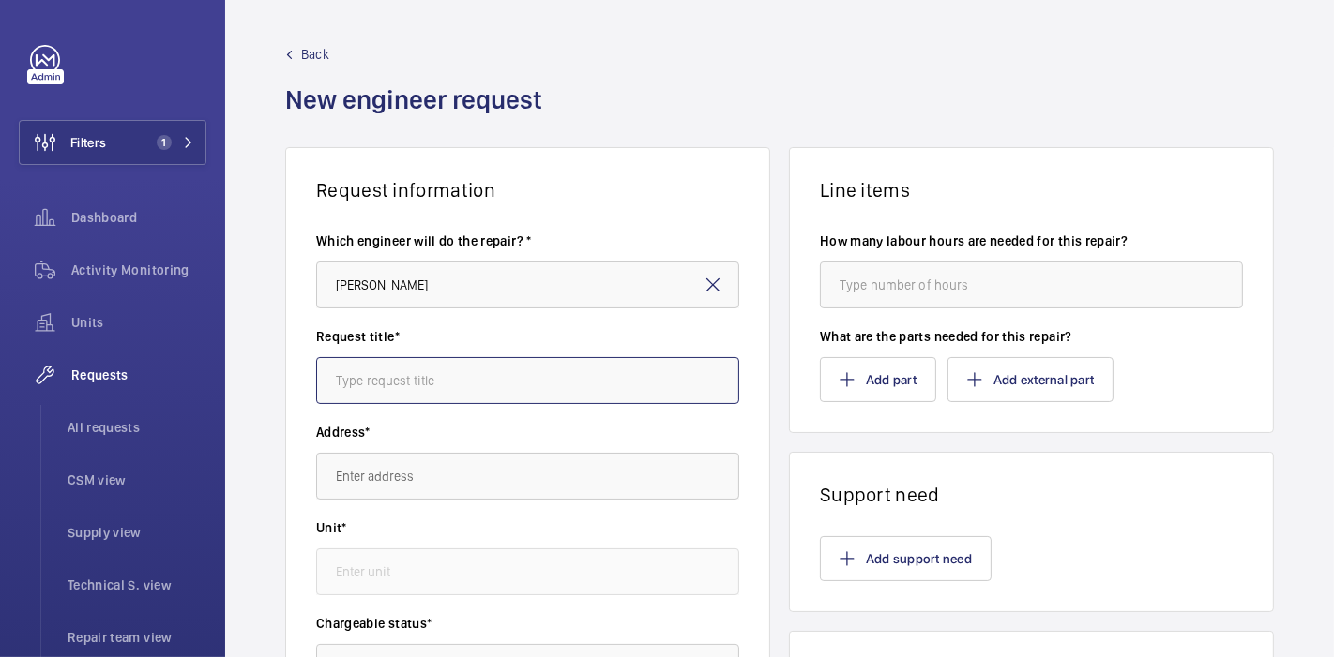
click at [518, 377] on input "text" at bounding box center [527, 380] width 423 height 47
type input "Paradox : MOD"
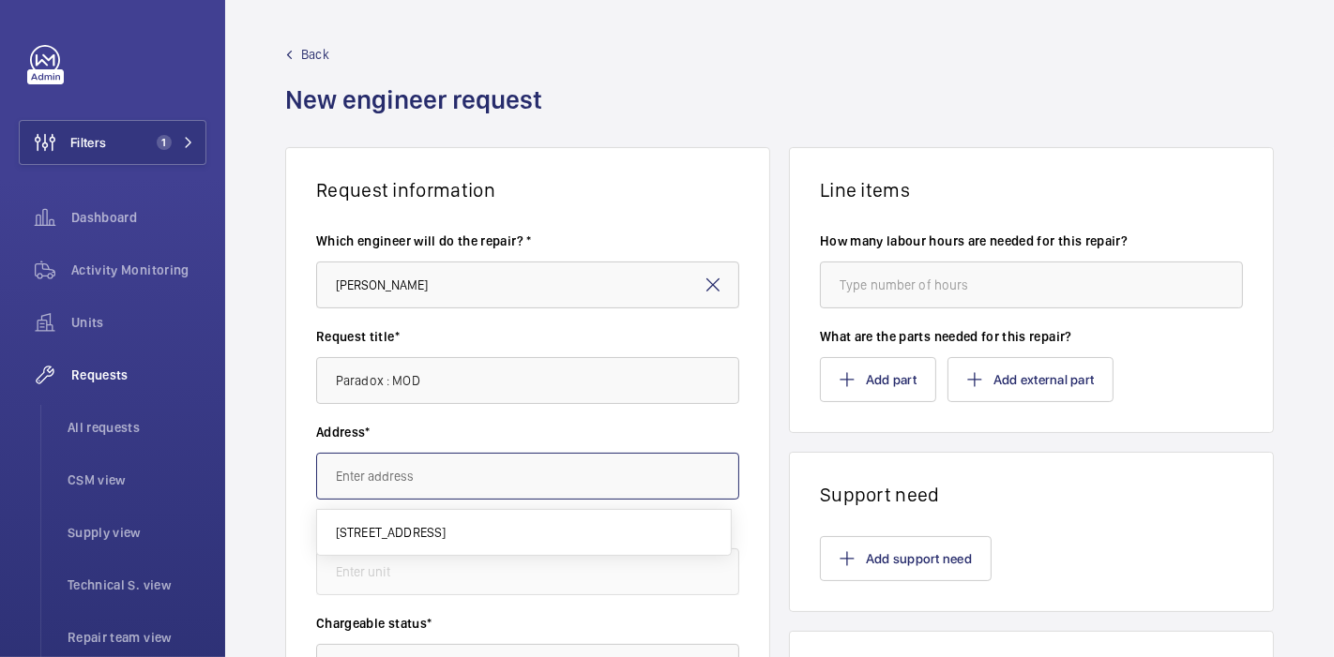
click at [510, 474] on input "text" at bounding box center [527, 476] width 423 height 47
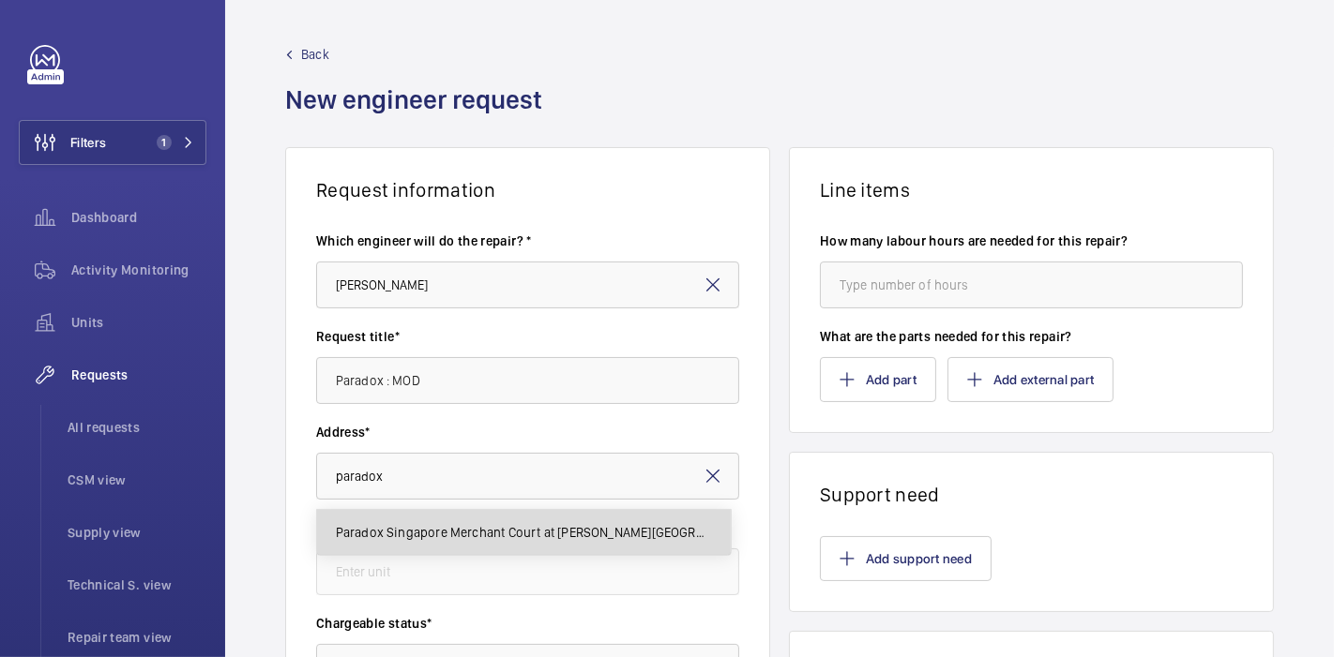
click at [504, 535] on span "Paradox Singapore Merchant Court at [PERSON_NAME][GEOGRAPHIC_DATA][STREET_ADDRE…" at bounding box center [524, 532] width 376 height 19
type input "Paradox Singapore Merchant Court at [PERSON_NAME][GEOGRAPHIC_DATA][STREET_ADDRE…"
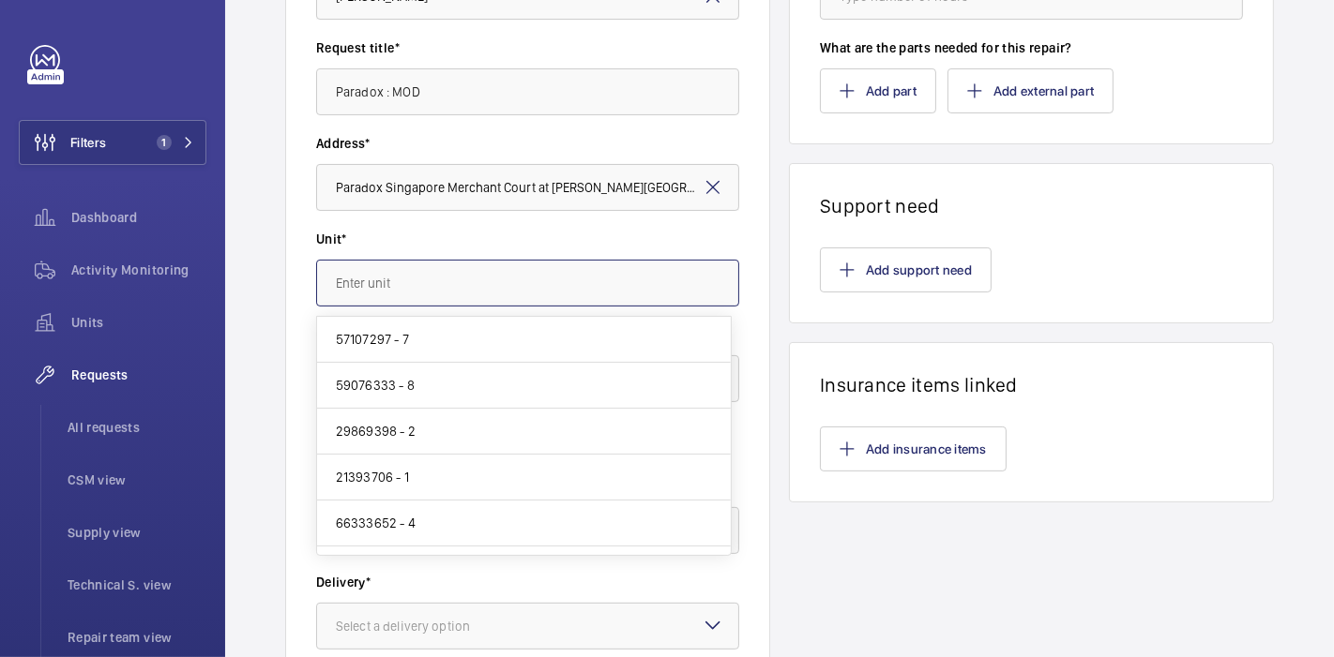
click at [399, 290] on input "text" at bounding box center [527, 283] width 423 height 47
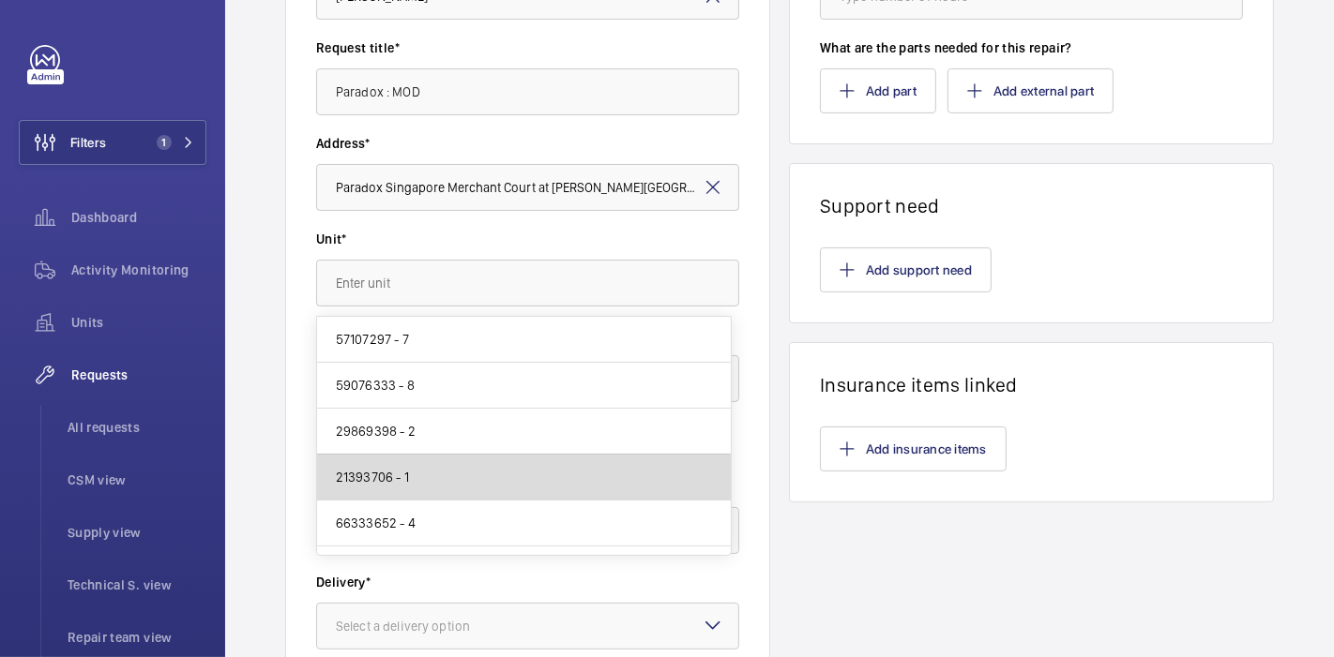
click at [570, 461] on mat-option "21393706 - 1" at bounding box center [524, 478] width 414 height 46
type input "21393706 - 1"
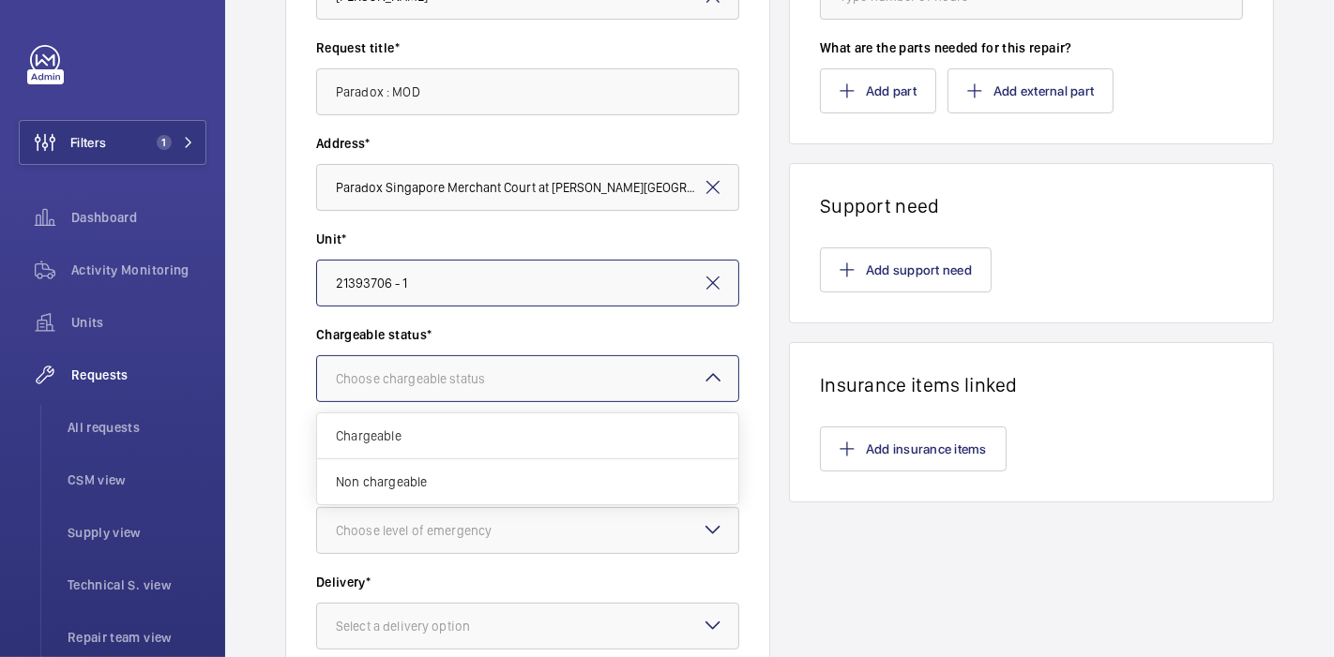
click at [574, 379] on div at bounding box center [527, 378] width 421 height 45
click at [557, 424] on div "Chargeable" at bounding box center [527, 437] width 421 height 46
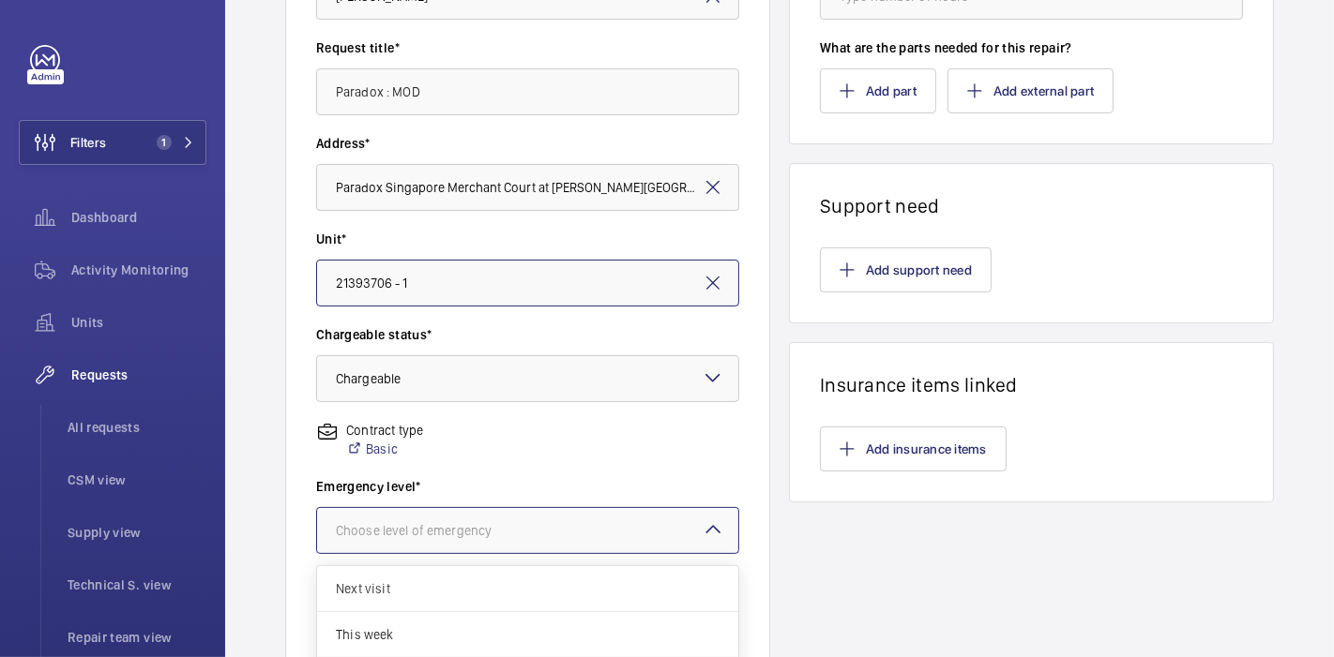
click at [569, 529] on div at bounding box center [527, 530] width 421 height 45
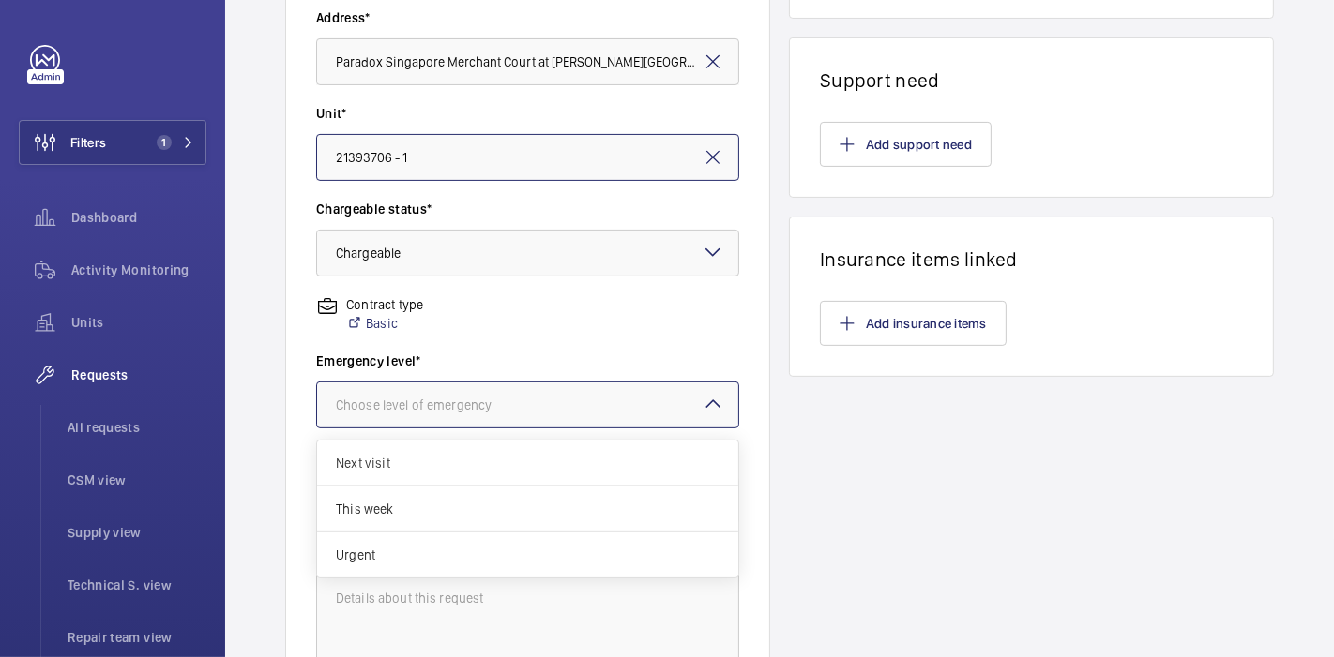
scroll to position [416, 0]
click at [566, 465] on span "Next visit" at bounding box center [528, 462] width 384 height 19
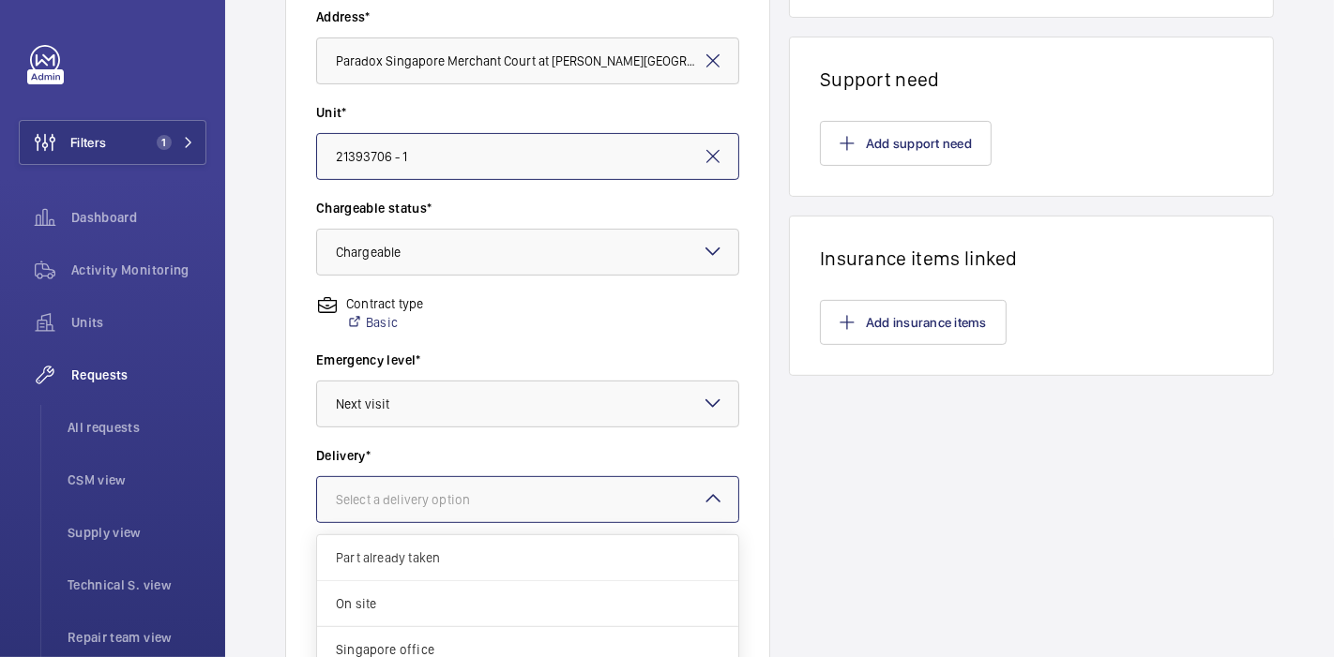
click at [576, 500] on div at bounding box center [527, 499] width 421 height 45
click at [573, 602] on span "On site" at bounding box center [528, 604] width 384 height 19
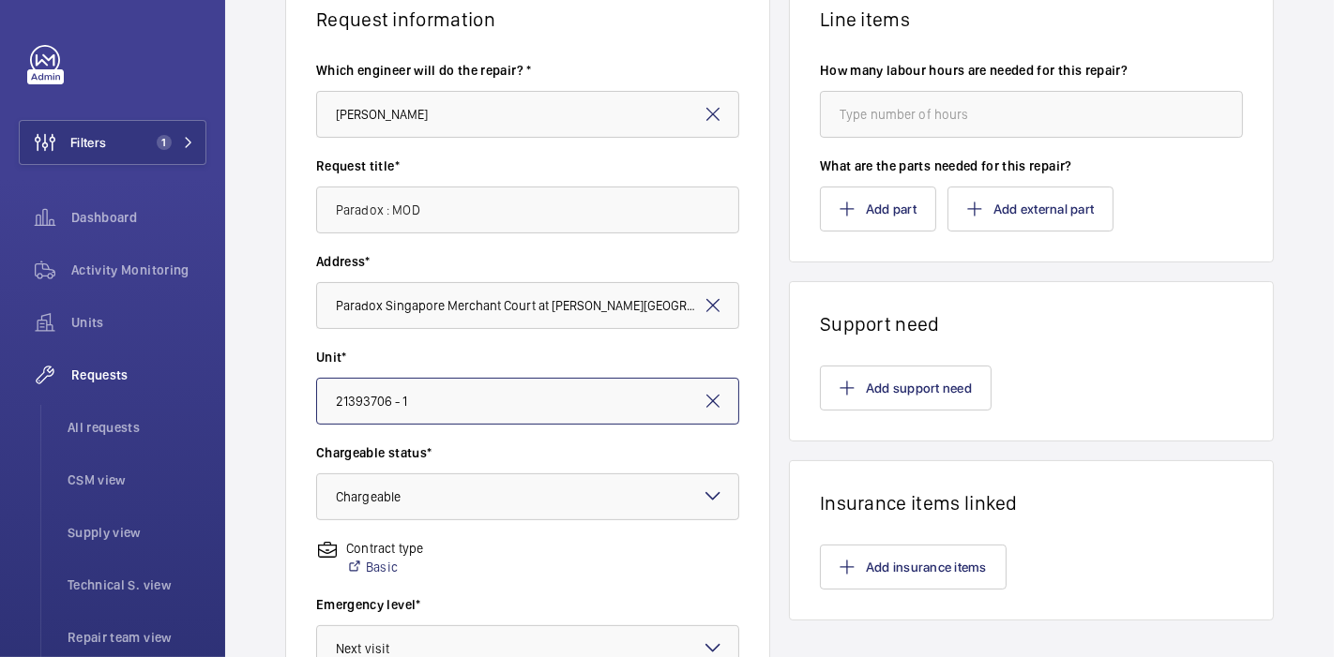
scroll to position [0, 0]
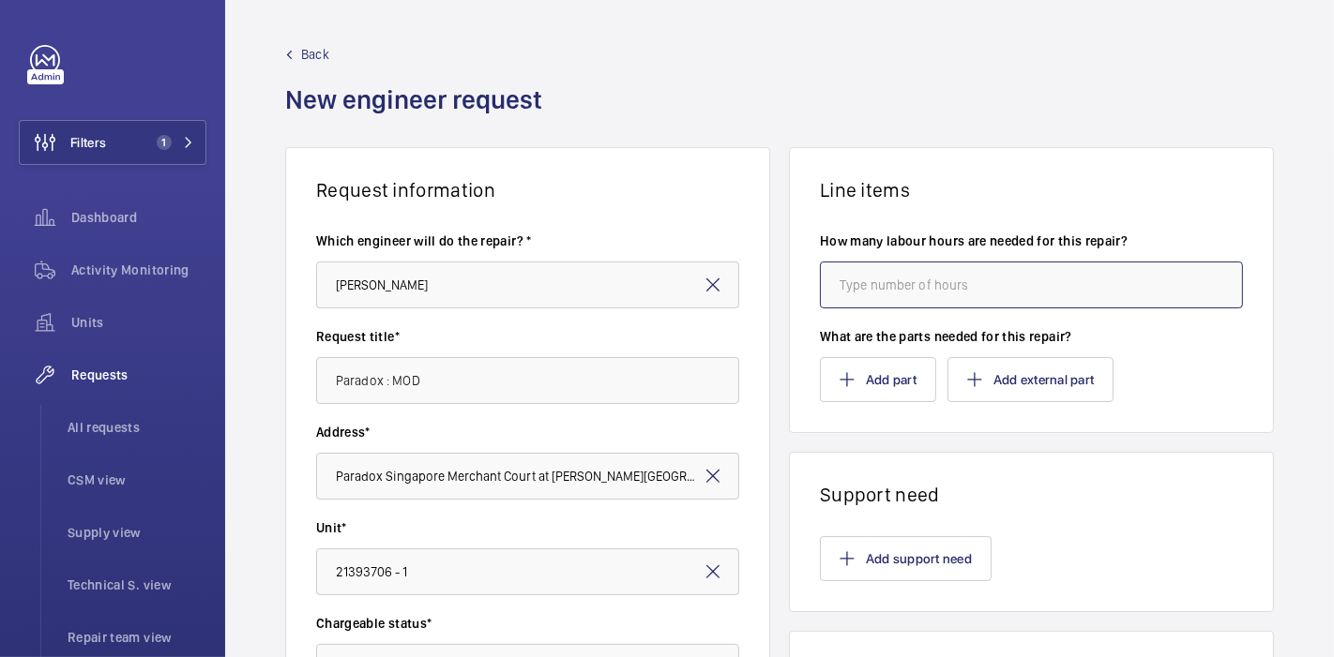
click at [872, 277] on input "number" at bounding box center [1031, 285] width 423 height 47
type input "8"
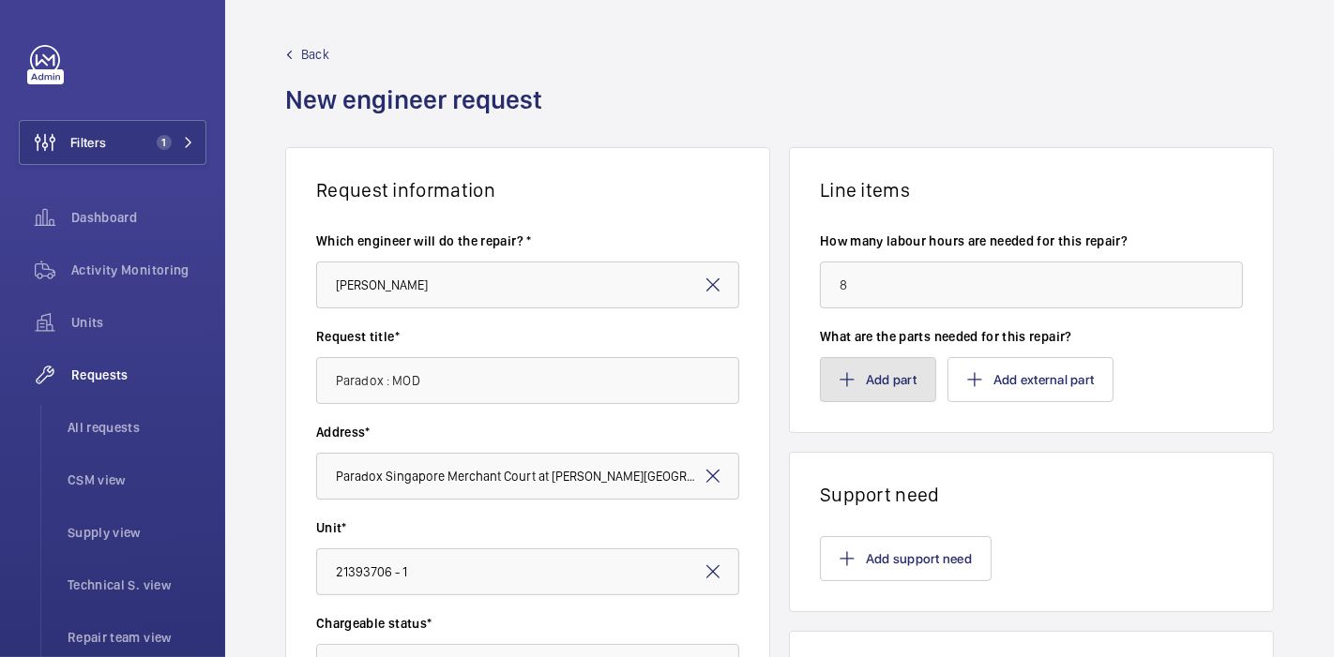
click at [882, 364] on button "Add part" at bounding box center [878, 379] width 116 height 45
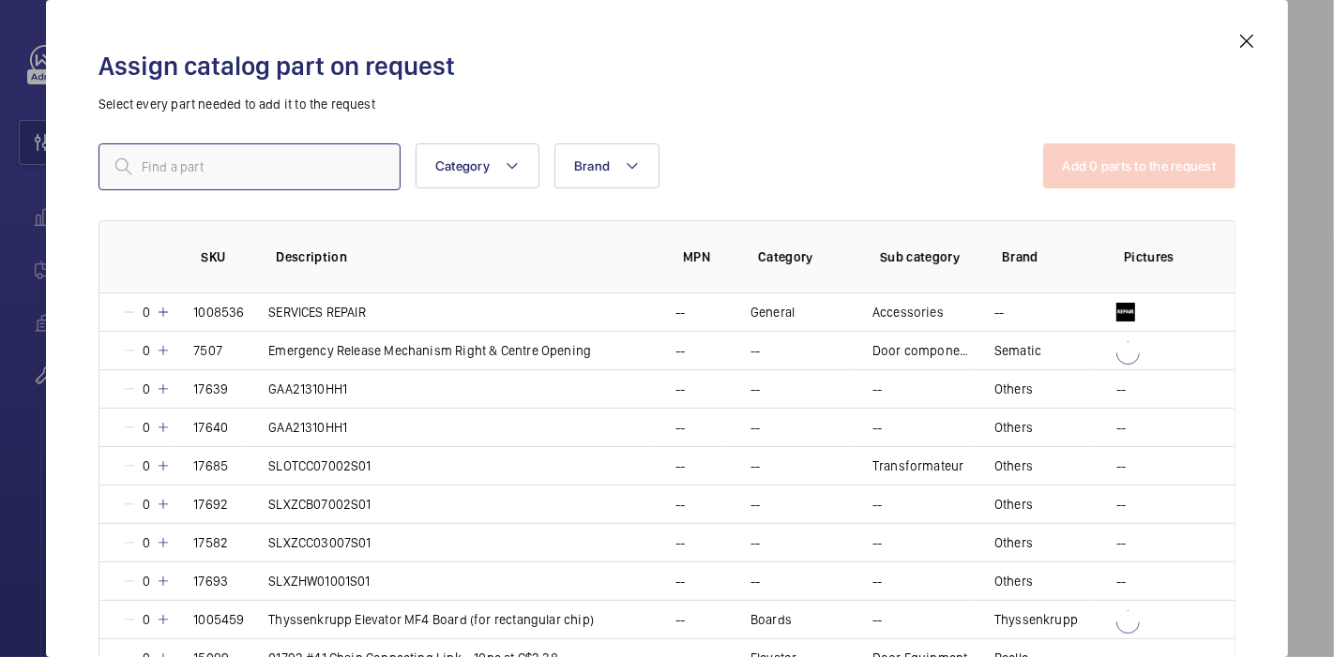
click at [310, 159] on input "text" at bounding box center [249, 167] width 302 height 47
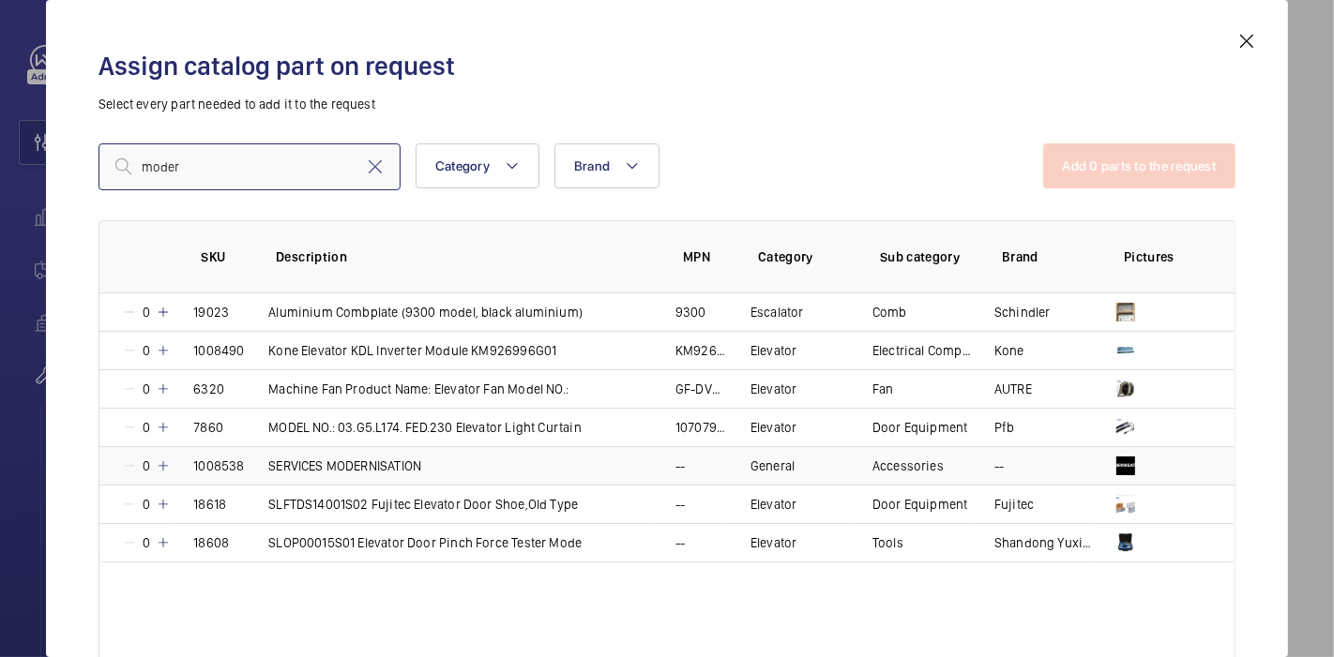
type input "moder"
click at [163, 463] on mat-icon at bounding box center [163, 466] width 15 height 15
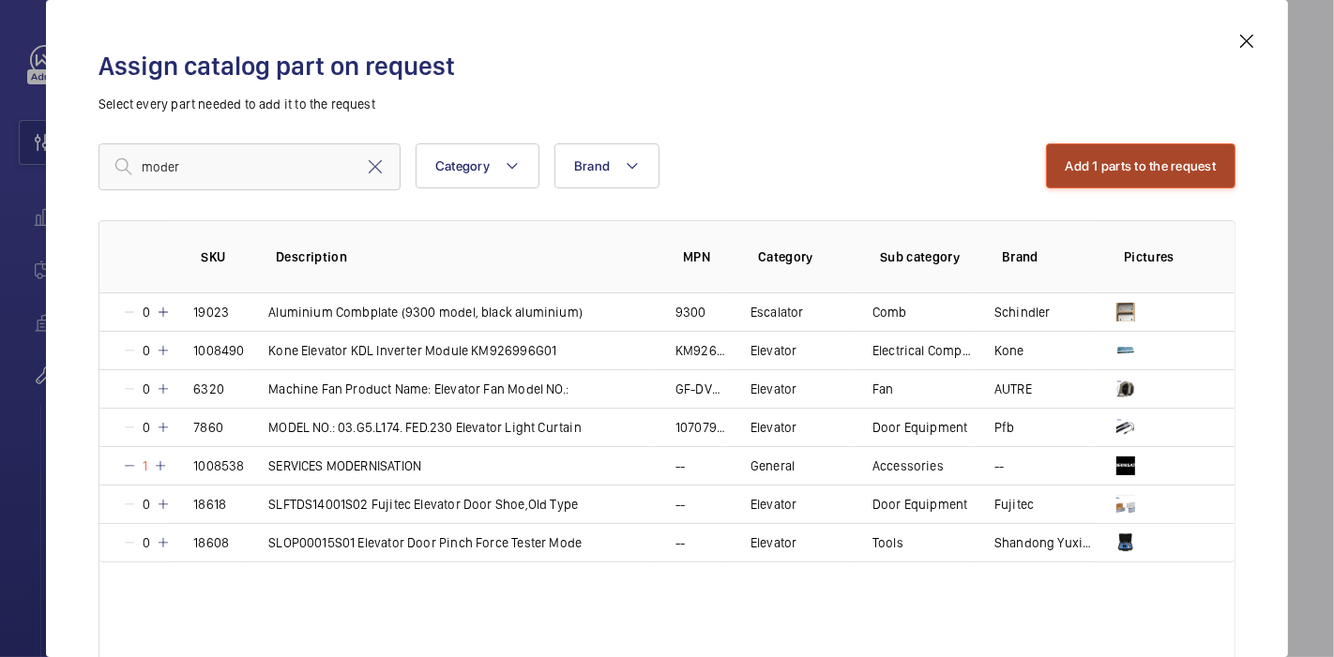
click at [1061, 150] on button "Add 1 parts to the request" at bounding box center [1141, 166] width 190 height 45
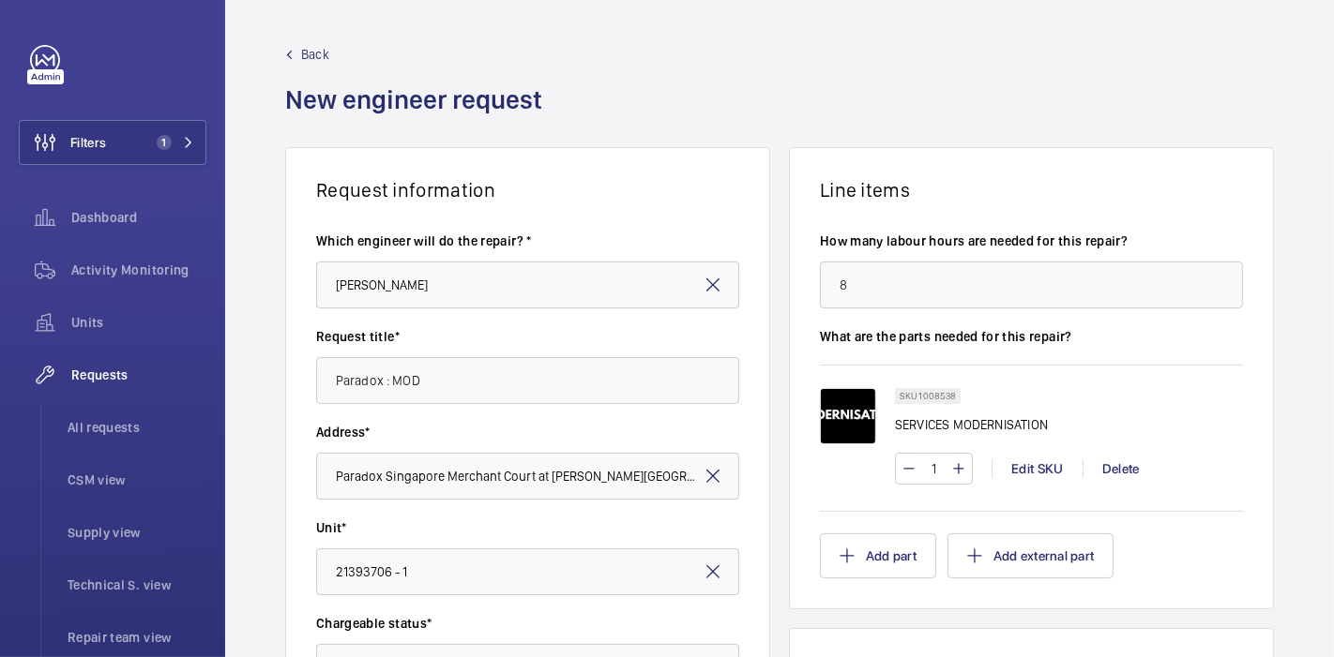
scroll to position [620, 0]
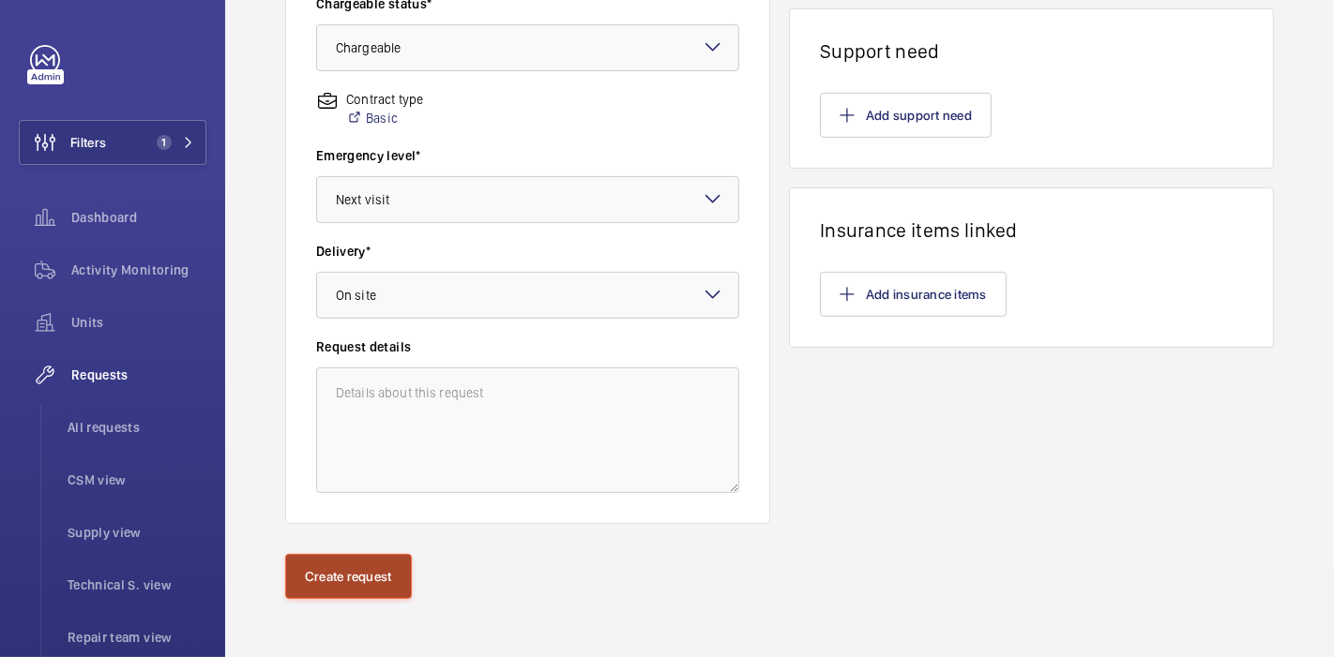
click at [360, 569] on button "Create request" at bounding box center [348, 576] width 127 height 45
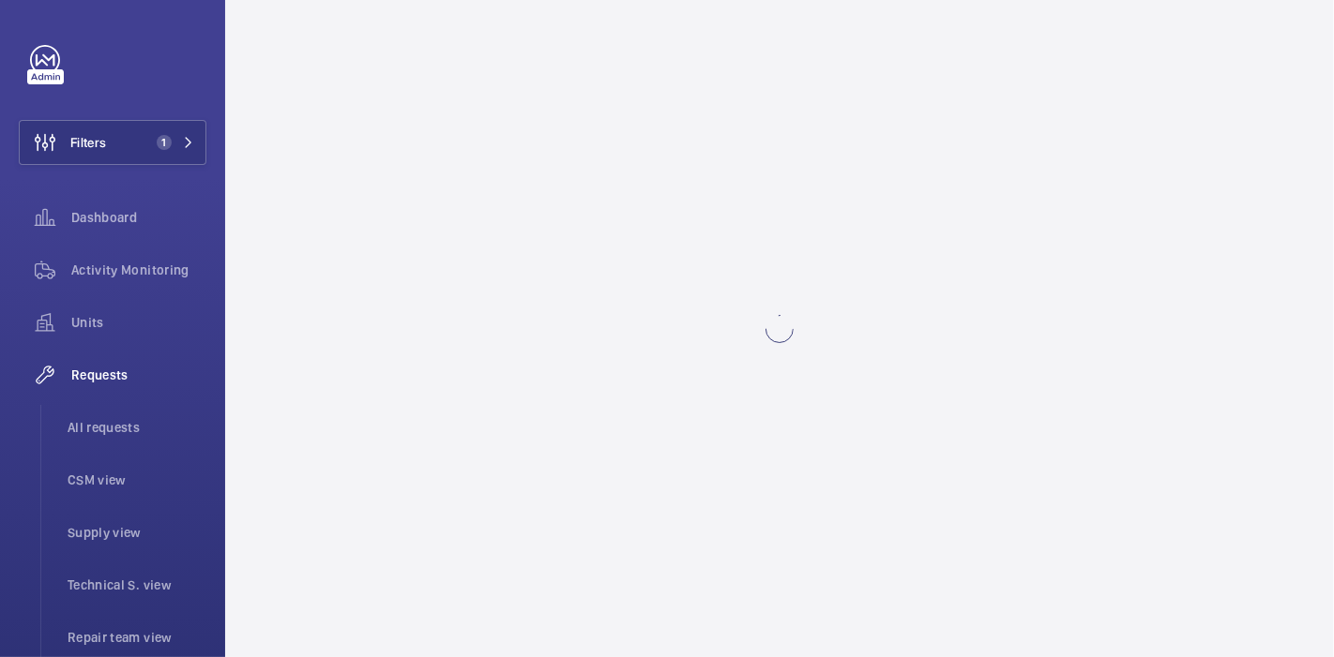
scroll to position [0, 0]
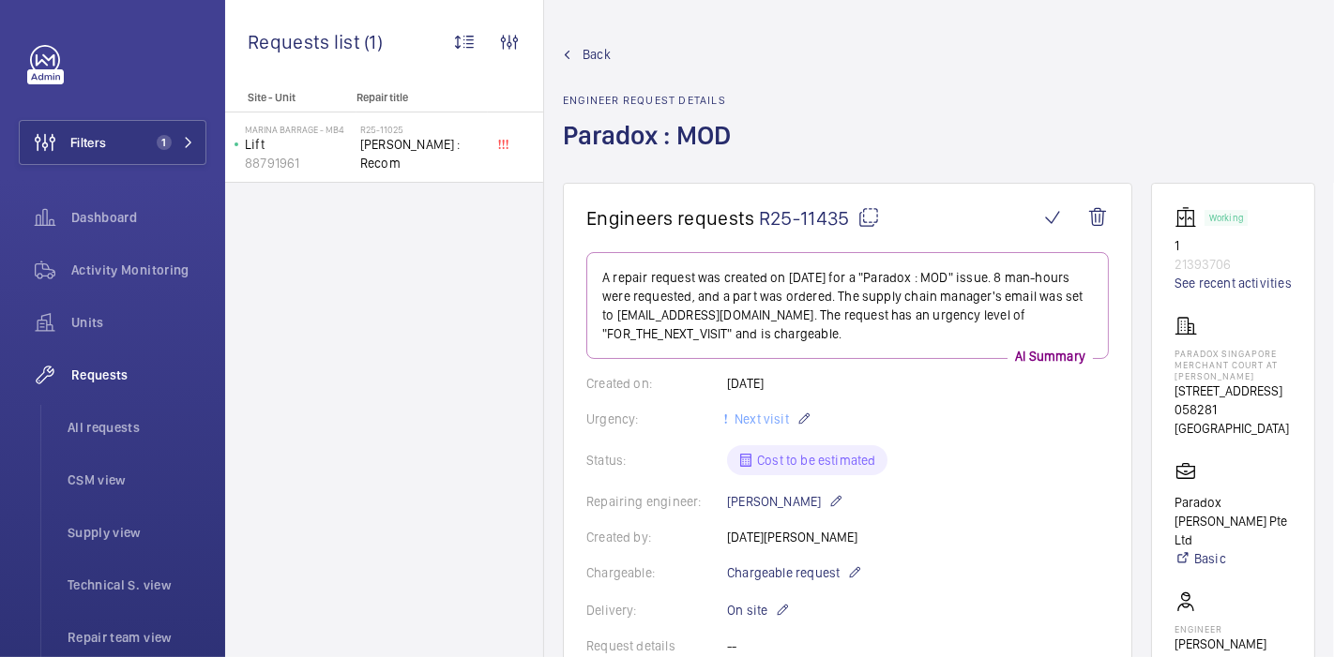
click at [867, 216] on mat-icon at bounding box center [868, 217] width 23 height 23
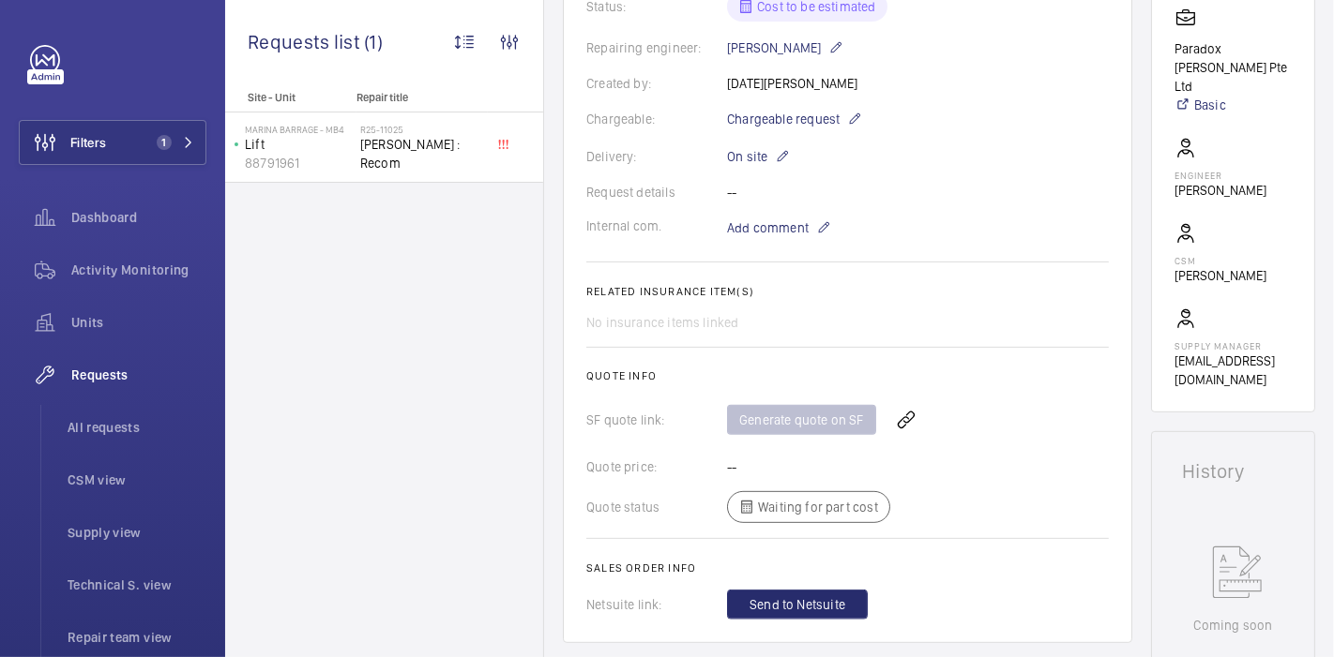
click at [872, 328] on div "No insurance items linked" at bounding box center [847, 322] width 522 height 19
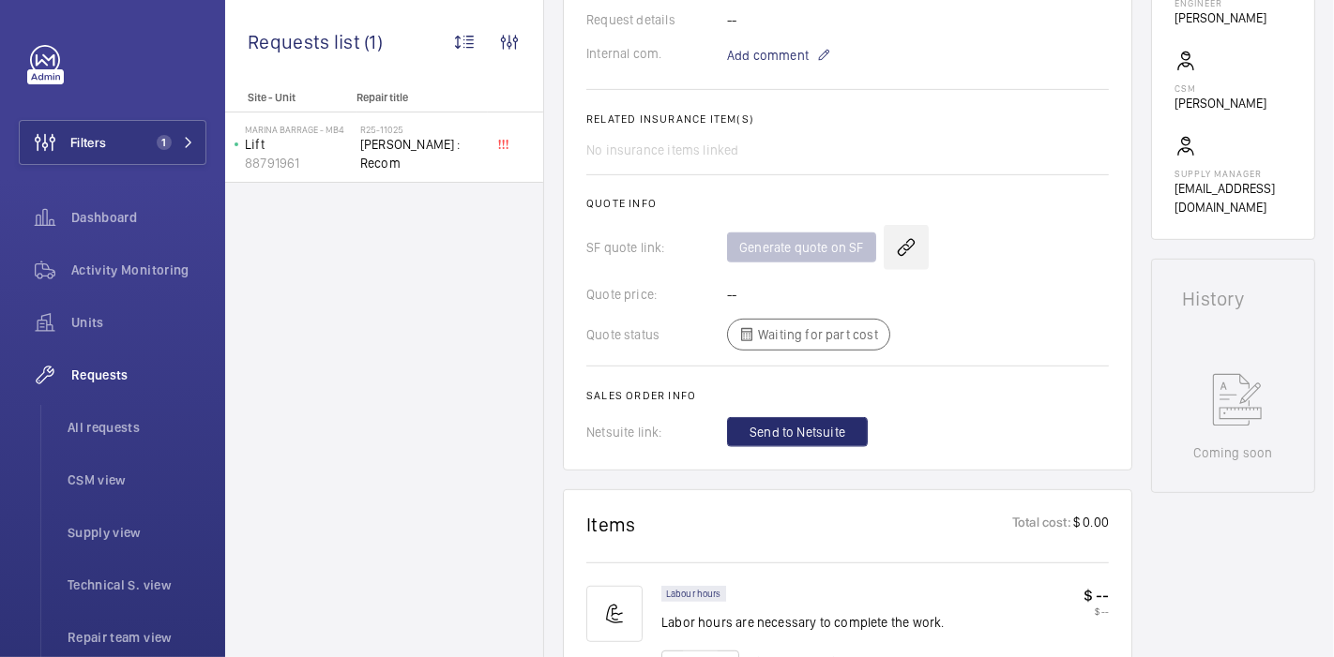
click at [898, 249] on wm-front-icon-button at bounding box center [906, 247] width 45 height 45
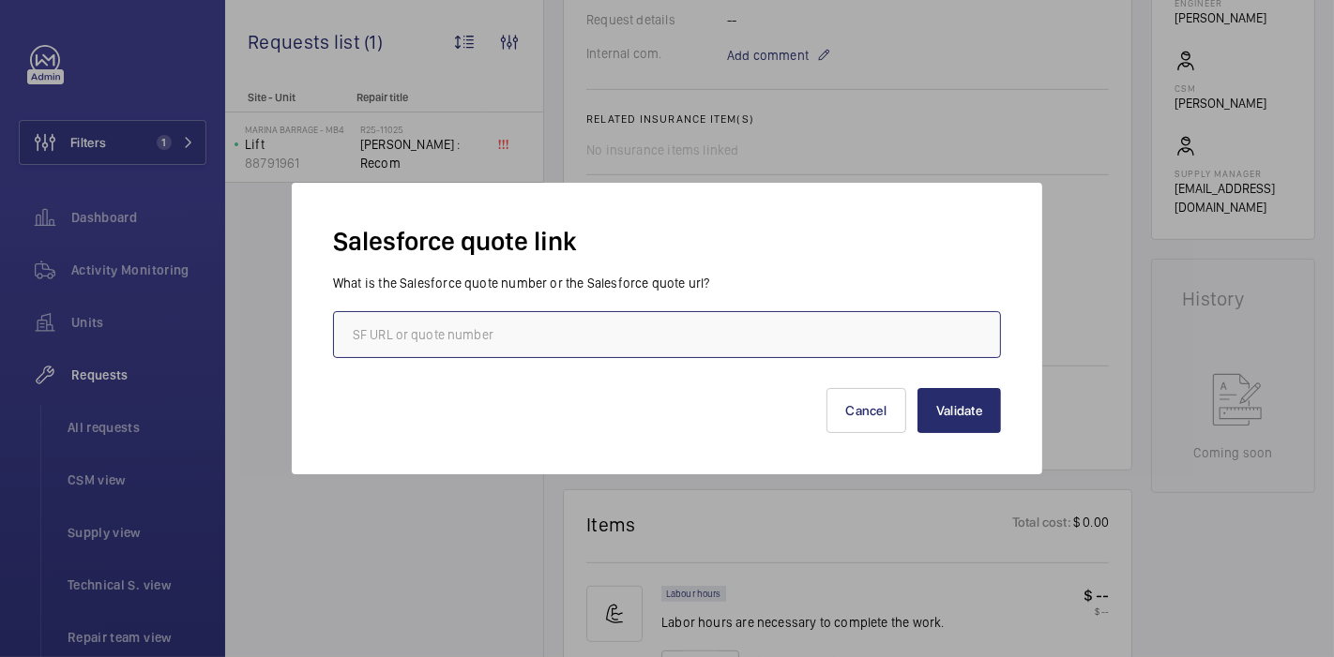
click at [718, 334] on input "text" at bounding box center [667, 334] width 668 height 47
paste input "00008889"
type input "00008889"
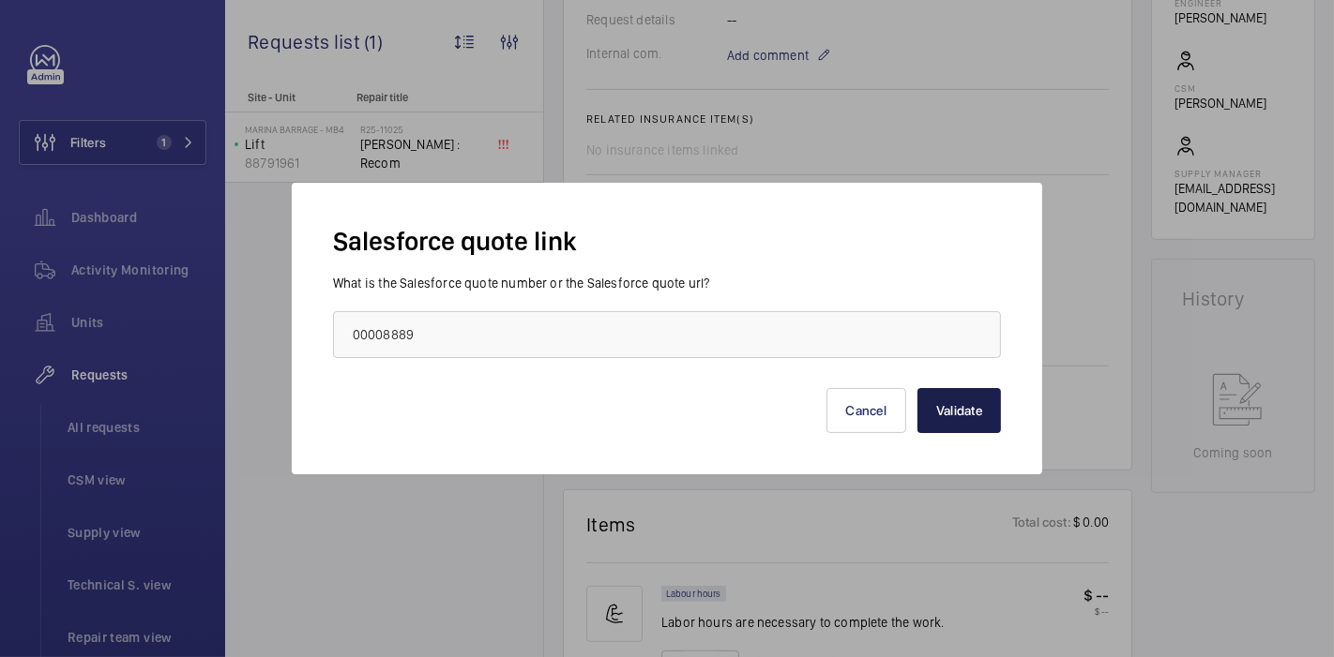
click at [938, 411] on button "Validate" at bounding box center [958, 410] width 83 height 45
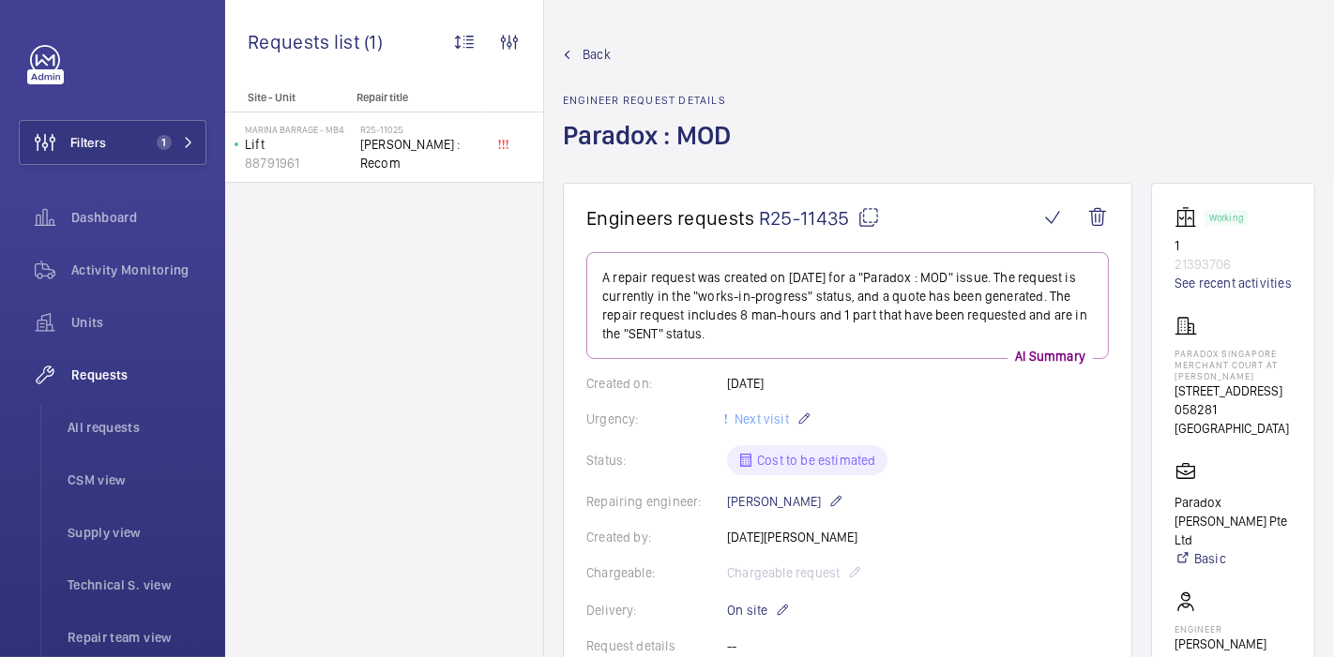
click at [863, 218] on mat-icon at bounding box center [868, 217] width 23 height 23
